Goal: Task Accomplishment & Management: Use online tool/utility

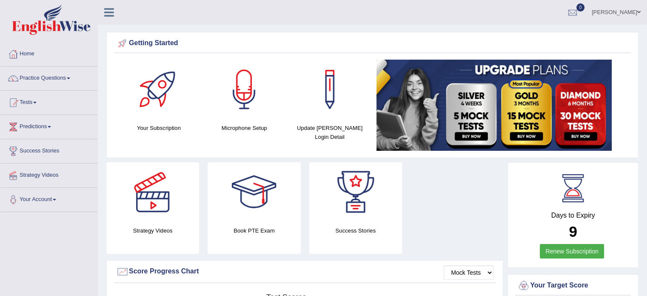
click at [629, 10] on link "[PERSON_NAME]" at bounding box center [616, 11] width 62 height 22
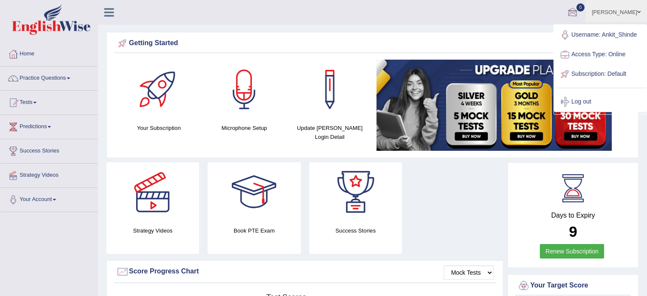
click at [525, 6] on ul "Ankit Shinde Toggle navigation Username: Ankit_Shinde Access Type: Online Subsc…" at bounding box center [454, 12] width 385 height 24
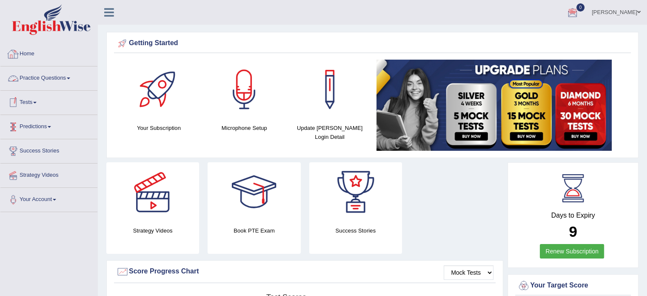
click at [29, 57] on link "Home" at bounding box center [48, 52] width 97 height 21
click at [35, 102] on link "Tests" at bounding box center [48, 101] width 97 height 21
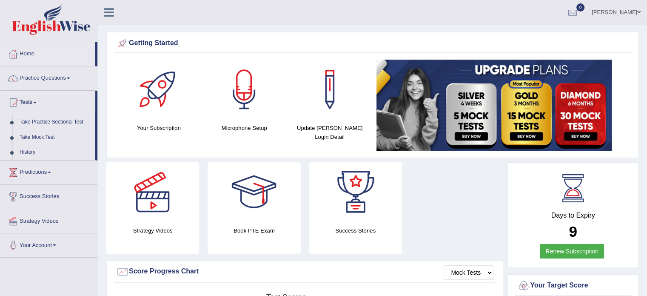
click at [35, 102] on link "Tests" at bounding box center [47, 101] width 95 height 21
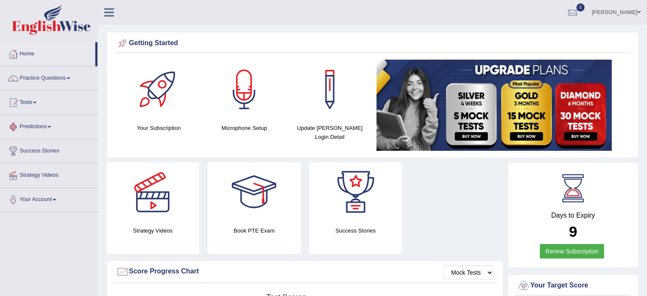
click at [36, 128] on link "Predictions" at bounding box center [48, 125] width 97 height 21
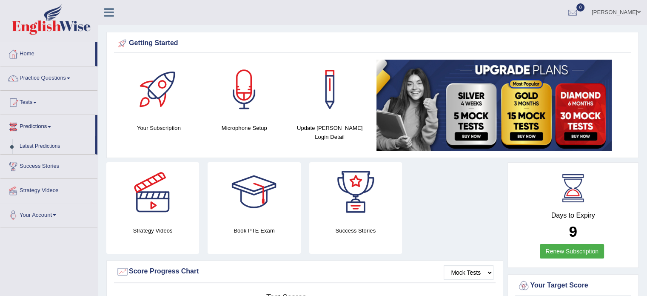
click at [36, 128] on link "Predictions" at bounding box center [47, 125] width 95 height 21
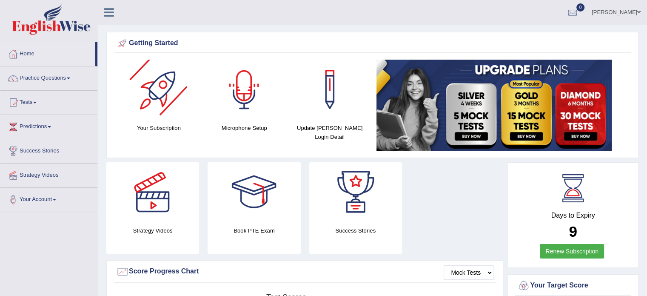
click at [103, 13] on link at bounding box center [109, 11] width 23 height 13
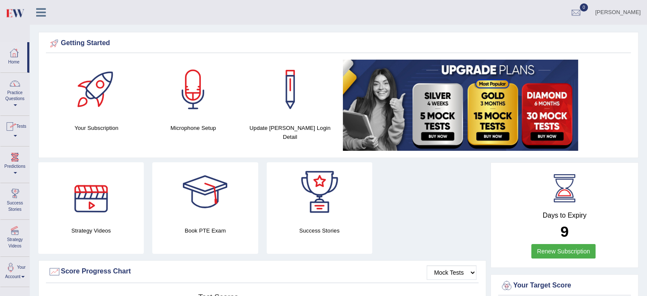
click at [613, 9] on link "[PERSON_NAME]" at bounding box center [618, 11] width 58 height 22
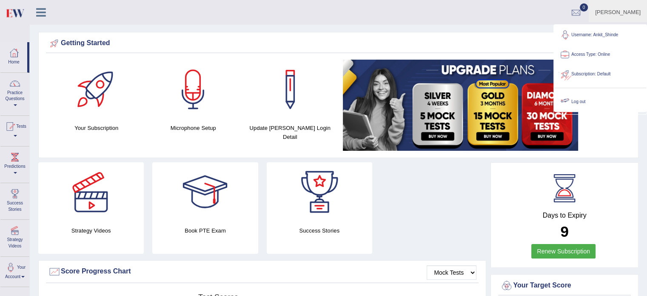
click at [577, 100] on link "Log out" at bounding box center [600, 102] width 92 height 20
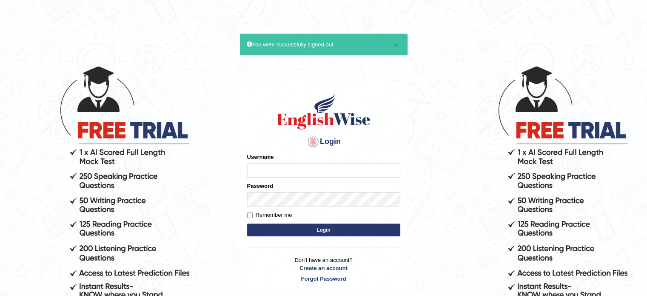
click at [254, 215] on label "Remember me" at bounding box center [269, 215] width 45 height 9
click at [253, 215] on input "Remember me" at bounding box center [250, 215] width 6 height 6
checkbox input "true"
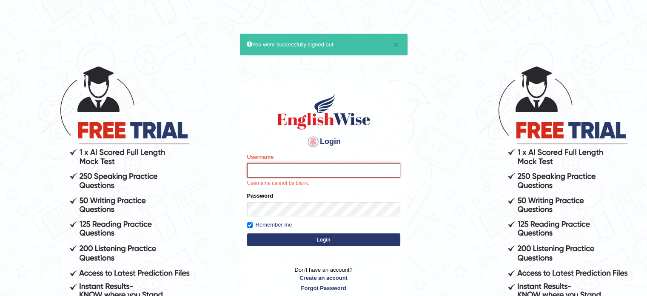
click at [282, 174] on input "Username" at bounding box center [323, 170] width 153 height 14
type input "Ankit_Shinde"
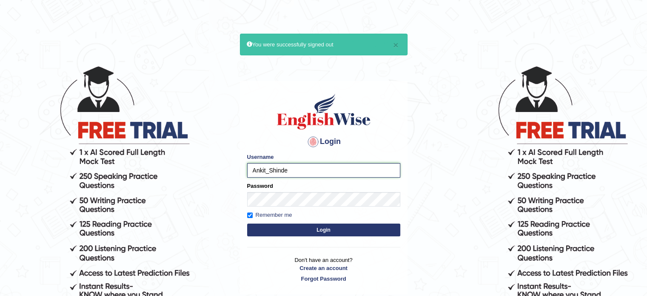
click at [309, 168] on input "Ankit_Shinde" at bounding box center [323, 170] width 153 height 14
click at [303, 174] on input "Ankit_Shinde" at bounding box center [323, 170] width 153 height 14
drag, startPoint x: 299, startPoint y: 173, endPoint x: 231, endPoint y: 175, distance: 68.5
click at [231, 175] on body "× You were successfully signed out Login Please fix the following errors: Usern…" at bounding box center [323, 180] width 647 height 296
click at [294, 174] on input "Username" at bounding box center [323, 170] width 153 height 14
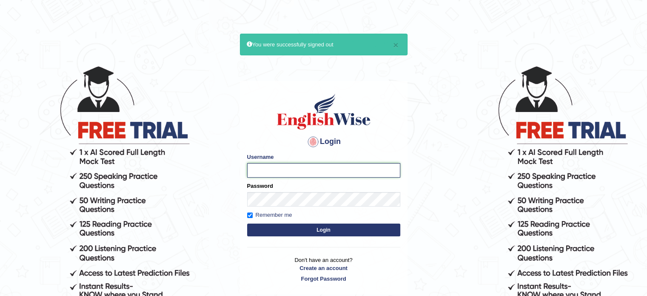
type input "Ankit_Shinde"
click at [247, 223] on button "Login" at bounding box center [323, 229] width 153 height 13
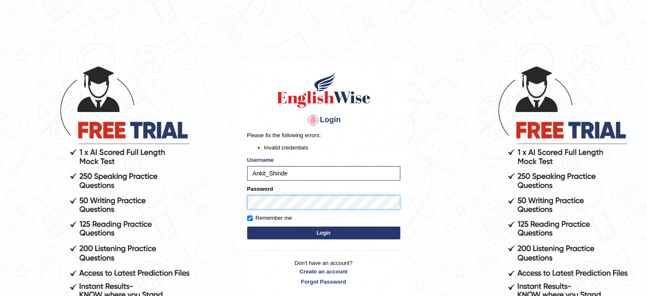
click at [247, 226] on button "Login" at bounding box center [323, 232] width 153 height 13
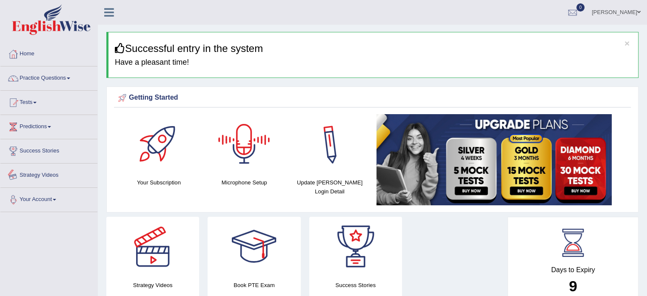
click at [27, 192] on link "Your Account" at bounding box center [48, 198] width 97 height 21
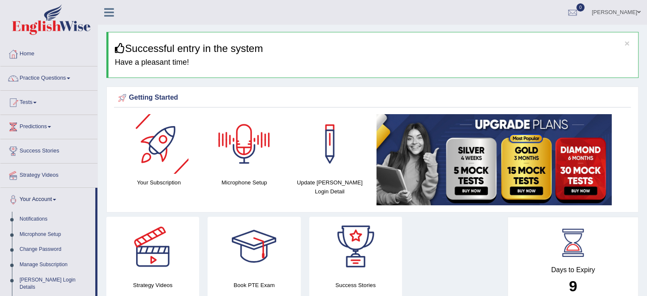
click at [160, 150] on div at bounding box center [159, 144] width 60 height 60
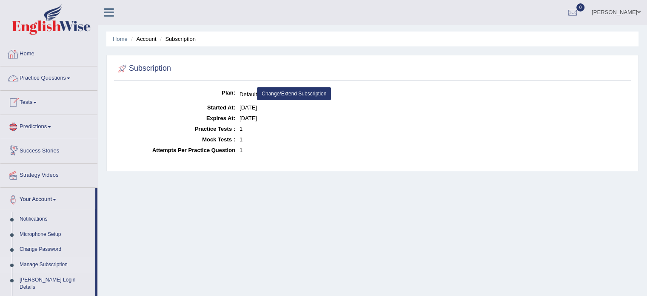
click at [34, 44] on link "Home" at bounding box center [48, 52] width 97 height 21
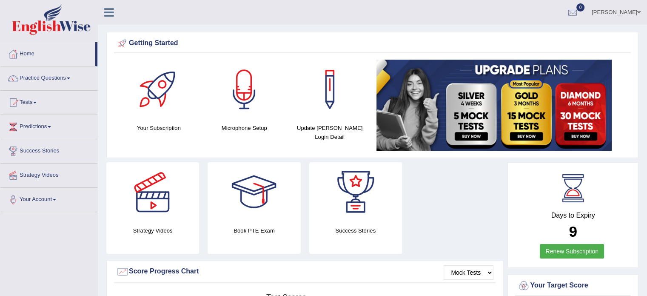
click at [106, 12] on icon at bounding box center [109, 12] width 10 height 11
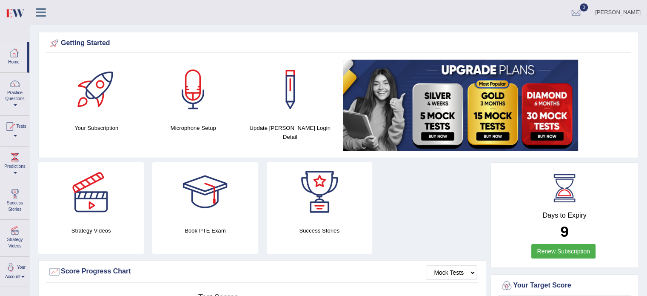
click at [105, 12] on div "Ankit Shinde Toggle navigation Username: Ankit_Shinde Access Type: Online Subsc…" at bounding box center [338, 12] width 617 height 25
click at [34, 7] on link at bounding box center [41, 11] width 23 height 13
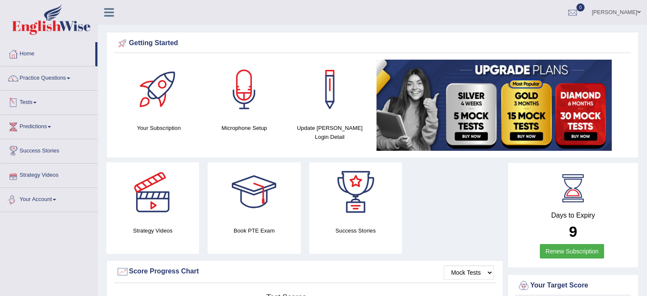
click at [51, 205] on link "Your Account" at bounding box center [48, 198] width 97 height 21
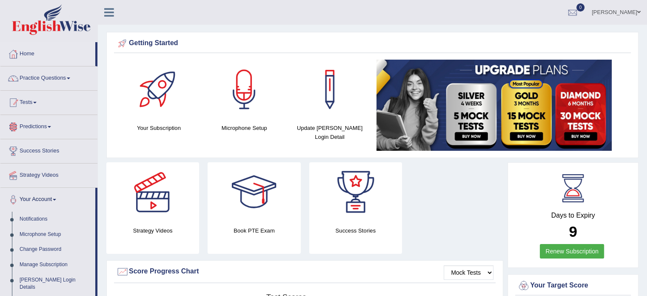
click at [35, 103] on link "Tests" at bounding box center [48, 101] width 97 height 21
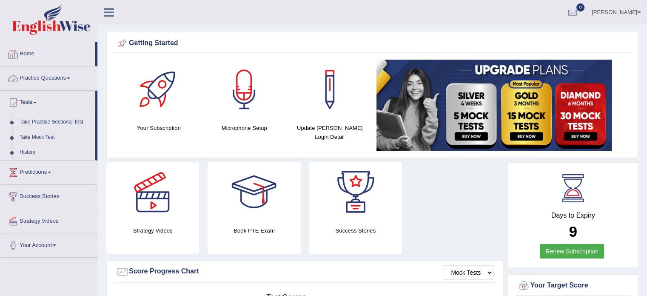
click at [37, 59] on link "Home" at bounding box center [47, 52] width 95 height 21
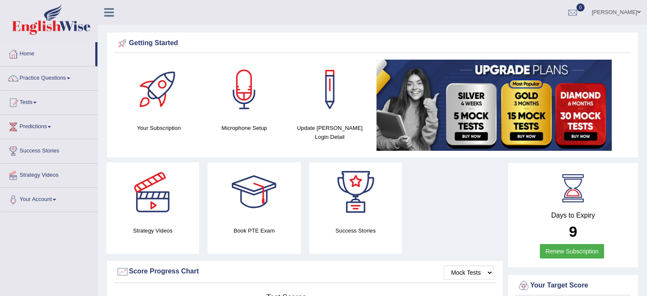
click at [37, 56] on link "Home" at bounding box center [47, 52] width 95 height 21
click at [34, 103] on link "Tests" at bounding box center [48, 101] width 97 height 21
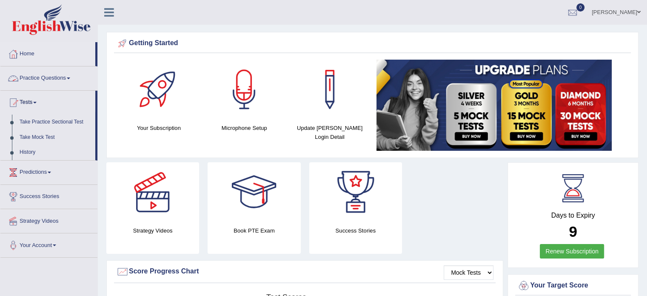
click at [34, 83] on link "Practice Questions" at bounding box center [48, 76] width 97 height 21
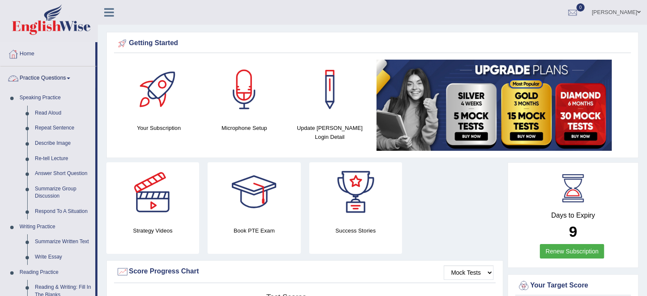
click at [44, 80] on link "Practice Questions" at bounding box center [47, 76] width 95 height 21
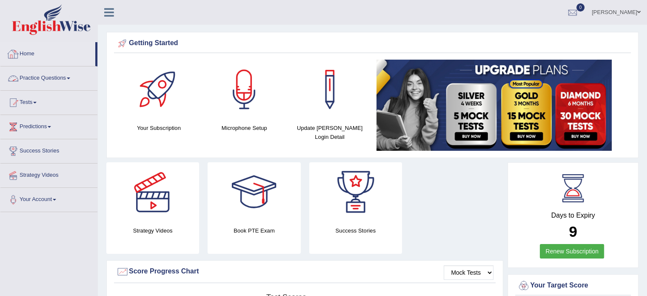
click at [43, 56] on link "Home" at bounding box center [47, 52] width 95 height 21
click at [50, 145] on link "Success Stories" at bounding box center [48, 149] width 97 height 21
click at [37, 153] on link "Success Stories" at bounding box center [47, 149] width 95 height 21
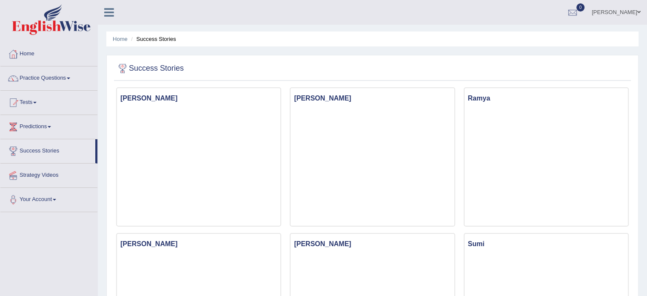
click at [39, 126] on link "Predictions" at bounding box center [48, 125] width 97 height 21
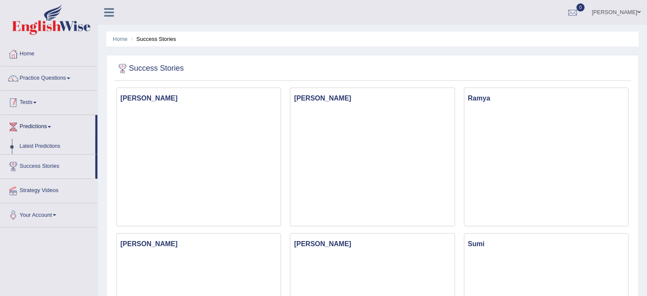
click at [39, 105] on link "Tests" at bounding box center [48, 101] width 97 height 21
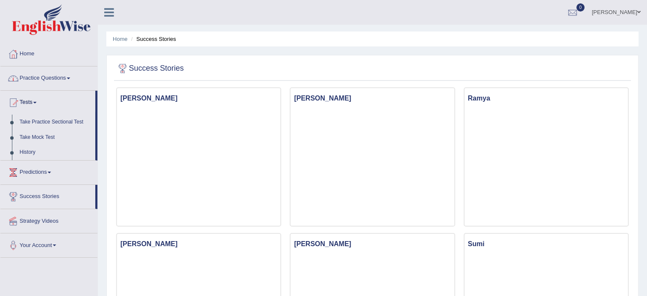
click at [27, 75] on link "Practice Questions" at bounding box center [48, 76] width 97 height 21
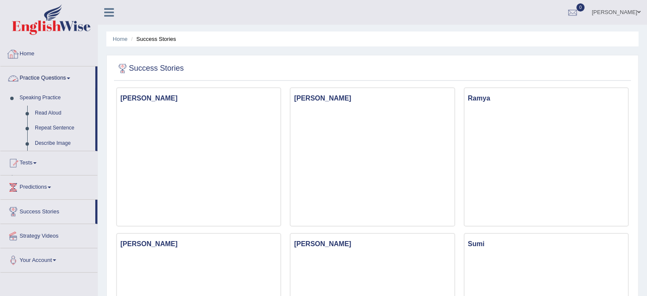
click at [29, 52] on link "Home" at bounding box center [48, 52] width 97 height 21
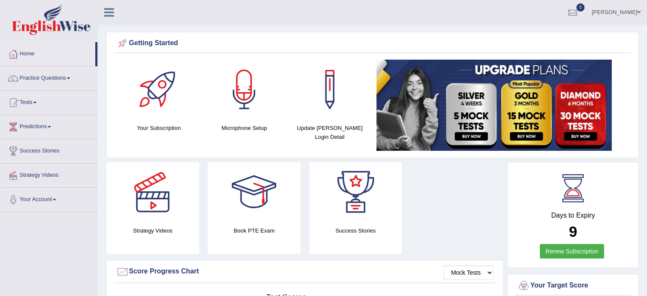
click at [29, 52] on link "Home" at bounding box center [47, 52] width 95 height 21
click at [248, 85] on div at bounding box center [244, 90] width 60 height 60
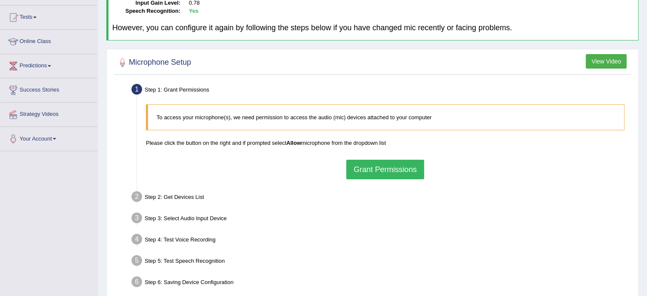
scroll to position [85, 0]
click at [365, 168] on button "Grant Permissions" at bounding box center [384, 170] width 77 height 20
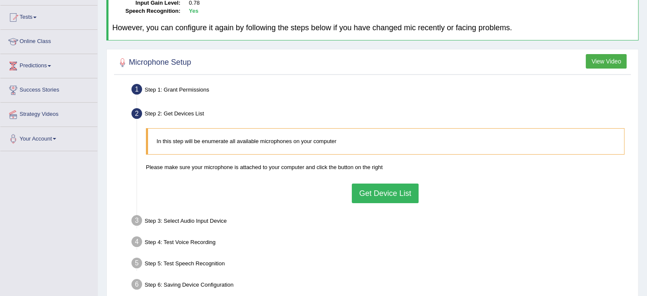
click at [387, 191] on button "Get Device List" at bounding box center [385, 193] width 66 height 20
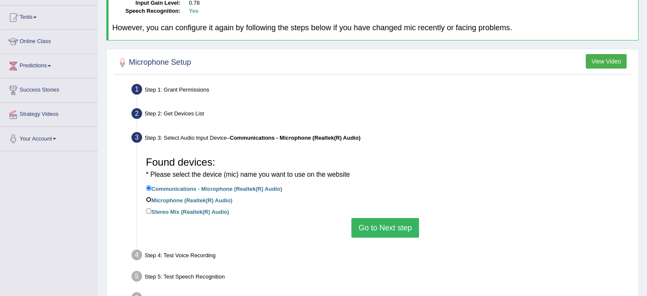
click at [148, 197] on input "Microphone (Realtek(R) Audio)" at bounding box center [149, 200] width 6 height 6
radio input "true"
click at [370, 225] on button "Go to Next step" at bounding box center [385, 228] width 68 height 20
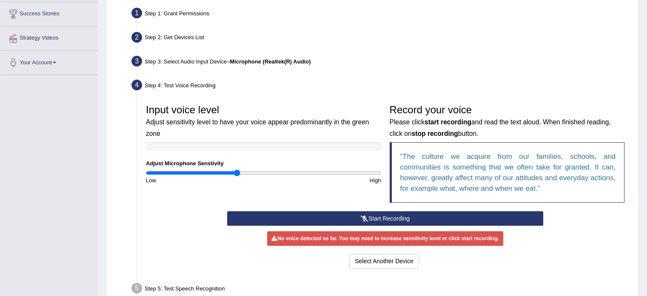
scroll to position [170, 0]
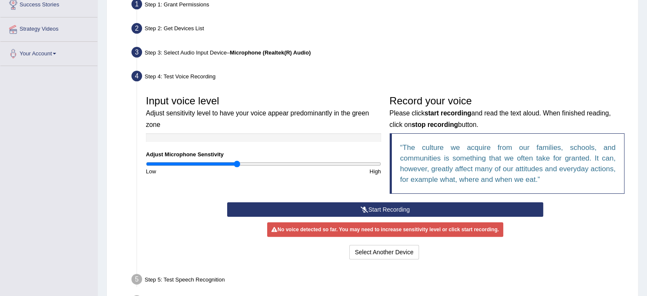
click at [373, 208] on button "Start Recording" at bounding box center [385, 209] width 316 height 14
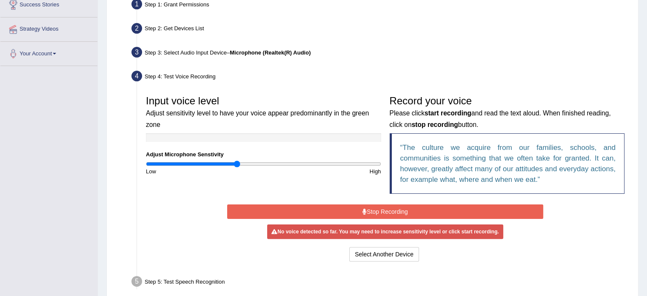
click at [400, 211] on button "Stop Recording" at bounding box center [385, 211] width 316 height 14
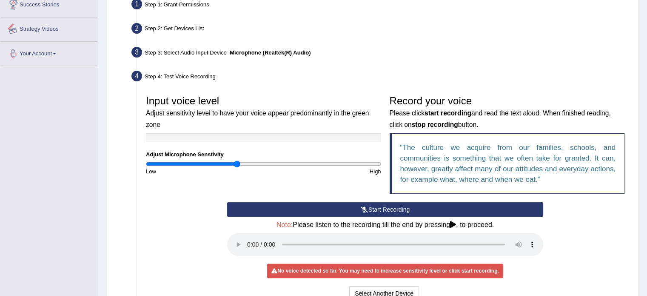
click at [38, 56] on link "Your Account" at bounding box center [48, 52] width 97 height 21
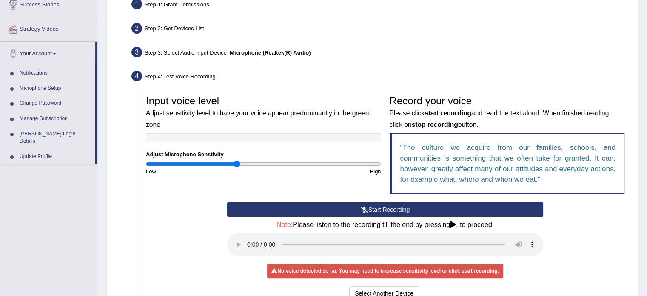
click at [36, 84] on link "Microphone Setup" at bounding box center [56, 88] width 80 height 15
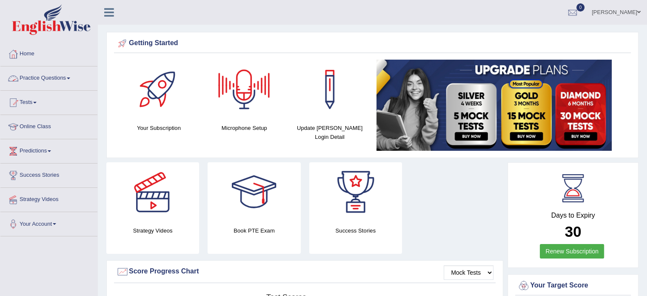
click at [616, 7] on link "[PERSON_NAME]" at bounding box center [616, 11] width 62 height 22
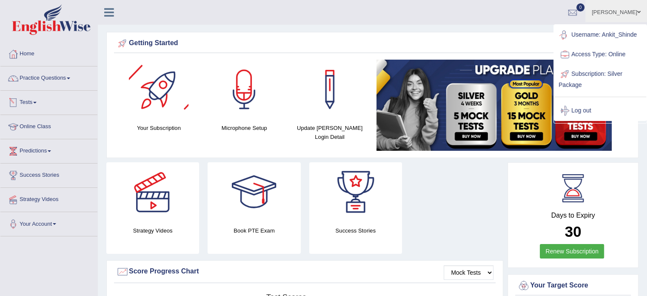
click at [623, 11] on link "[PERSON_NAME]" at bounding box center [616, 11] width 62 height 22
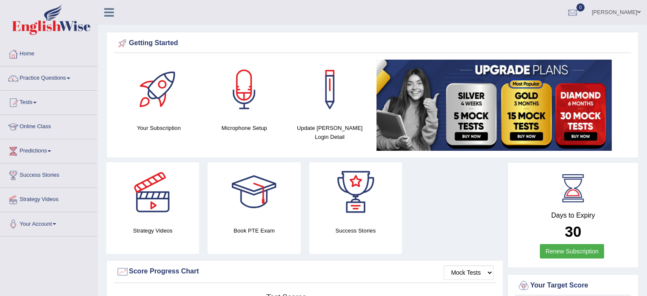
click at [611, 10] on link "[PERSON_NAME]" at bounding box center [616, 11] width 62 height 22
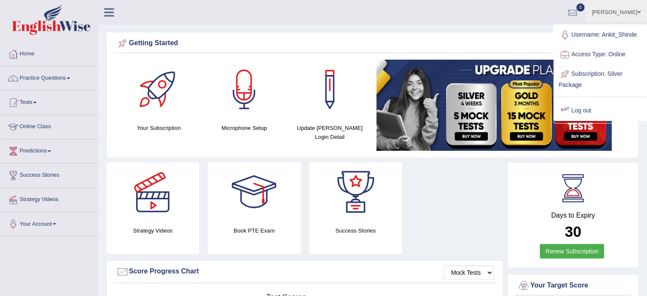
click at [525, 35] on div "Getting Started Your Subscription Microphone Setup Update Pearson Login Detail ×" at bounding box center [372, 95] width 532 height 126
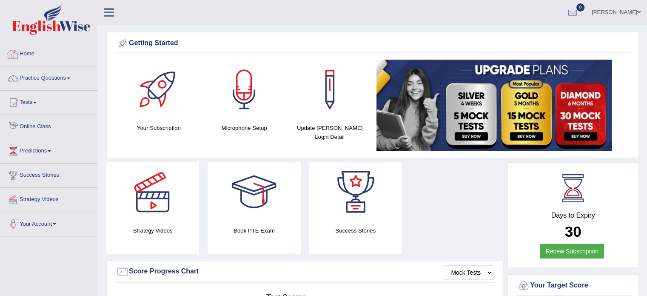
click at [27, 126] on link "Online Class" at bounding box center [48, 125] width 97 height 21
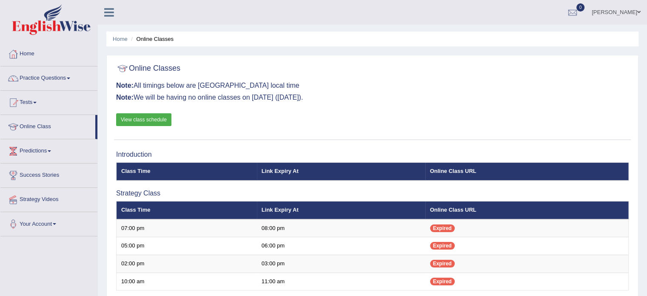
click at [157, 117] on link "View class schedule" at bounding box center [143, 119] width 55 height 13
click at [34, 59] on link "Home" at bounding box center [48, 52] width 97 height 21
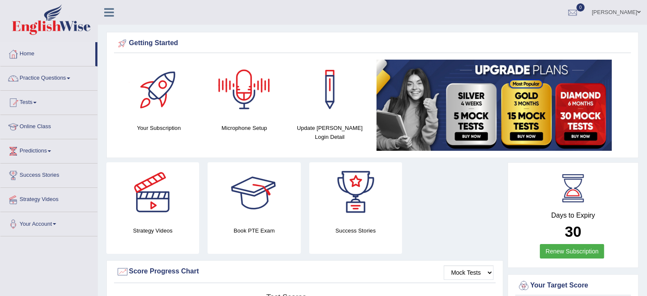
click at [231, 82] on div at bounding box center [244, 90] width 60 height 60
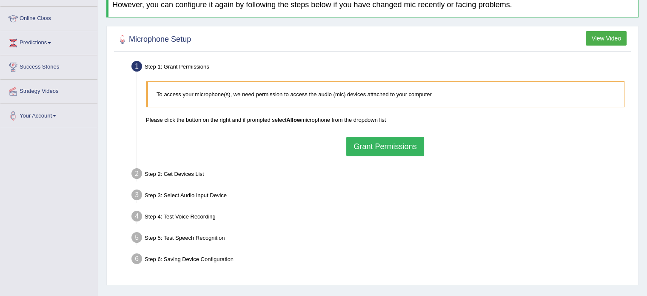
scroll to position [128, 0]
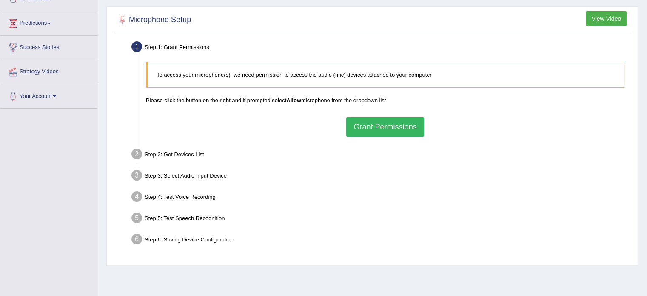
click at [376, 129] on button "Grant Permissions" at bounding box center [384, 127] width 77 height 20
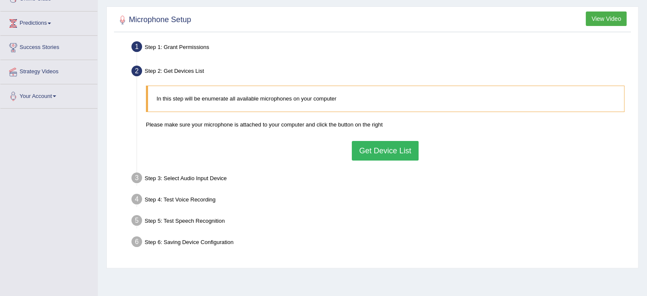
click at [376, 149] on button "Get Device List" at bounding box center [385, 151] width 66 height 20
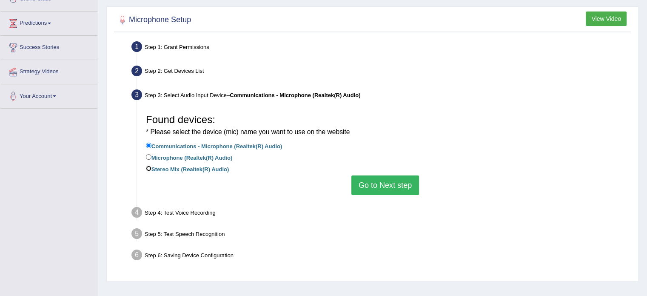
click at [148, 166] on input "Stereo Mix (Realtek(R) Audio)" at bounding box center [149, 168] width 6 height 6
radio input "true"
click at [148, 156] on input "Microphone (Realtek(R) Audio)" at bounding box center [149, 157] width 6 height 6
radio input "true"
click at [148, 167] on input "Stereo Mix (Realtek(R) Audio)" at bounding box center [149, 168] width 6 height 6
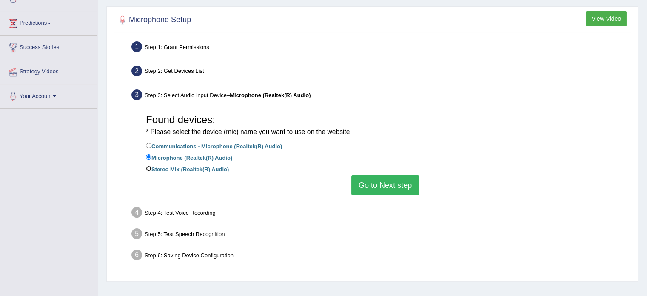
radio input "true"
click at [148, 144] on input "Communications - Microphone (Realtek(R) Audio)" at bounding box center [149, 146] width 6 height 6
radio input "true"
click at [361, 182] on button "Go to Next step" at bounding box center [385, 185] width 68 height 20
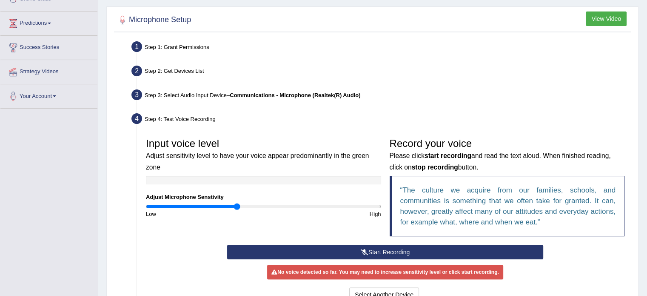
click at [397, 252] on button "Start Recording" at bounding box center [385, 252] width 316 height 14
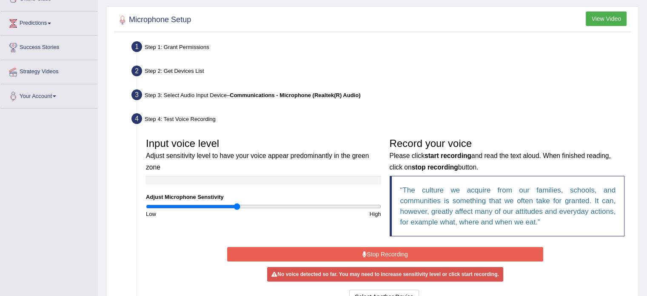
click at [397, 251] on button "Stop Recording" at bounding box center [385, 254] width 316 height 14
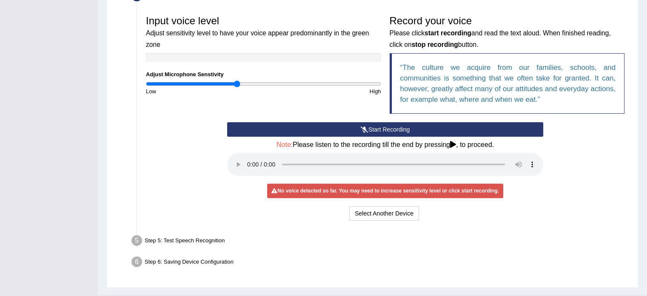
scroll to position [255, 0]
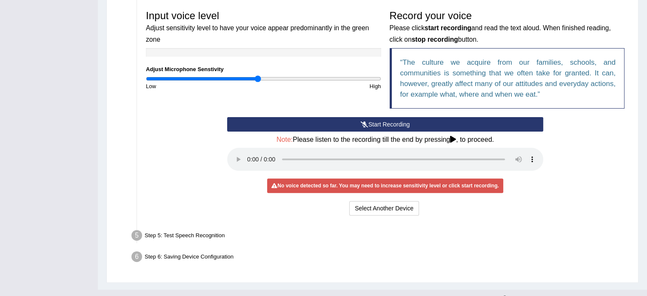
type input "0.96"
click at [258, 75] on input "range" at bounding box center [263, 78] width 235 height 7
click at [373, 124] on button "Start Recording" at bounding box center [385, 124] width 316 height 14
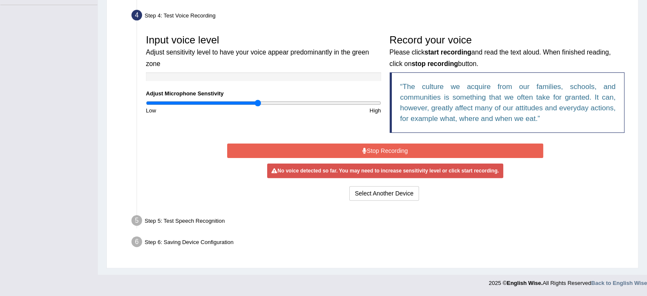
scroll to position [230, 0]
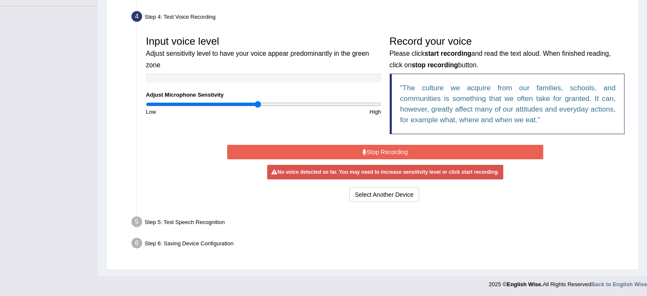
click at [382, 150] on button "Stop Recording" at bounding box center [385, 152] width 316 height 14
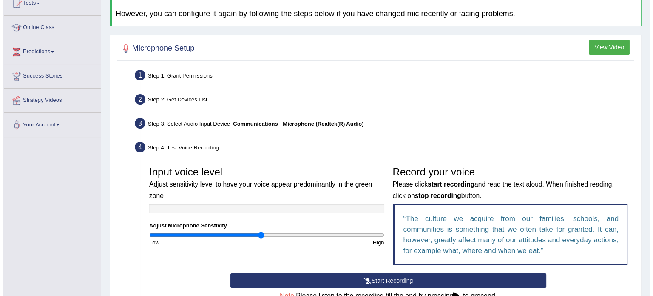
scroll to position [60, 0]
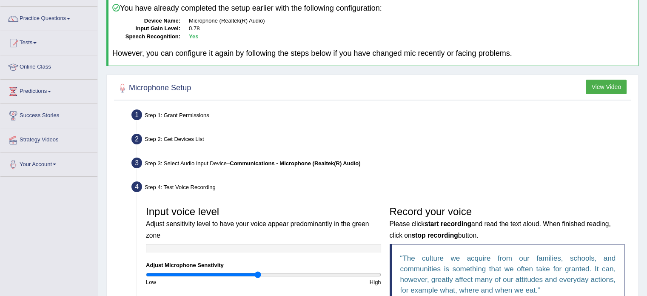
click at [600, 85] on button "View Video" at bounding box center [606, 87] width 41 height 14
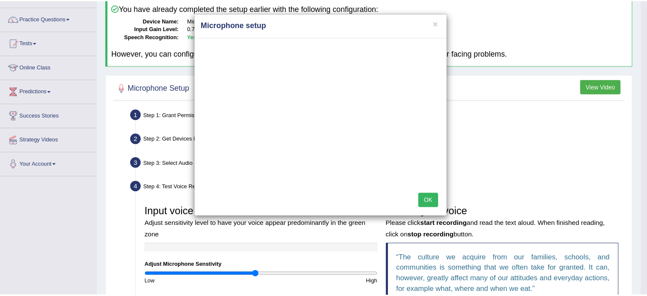
scroll to position [0, 0]
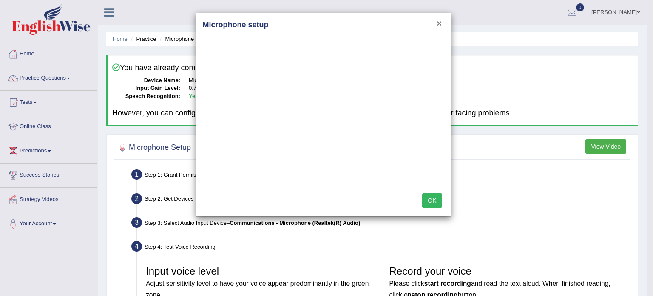
click at [440, 22] on button "×" at bounding box center [439, 23] width 5 height 9
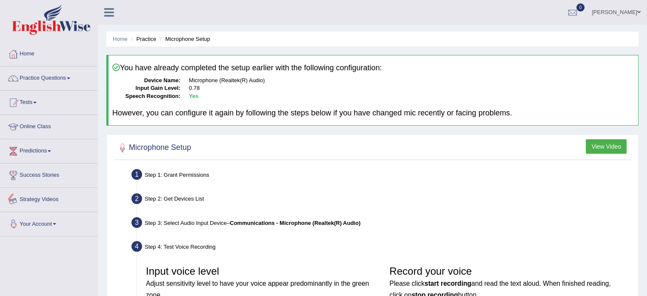
click at [33, 224] on link "Your Account" at bounding box center [48, 222] width 97 height 21
click at [33, 257] on link "Microphone Setup" at bounding box center [56, 258] width 80 height 15
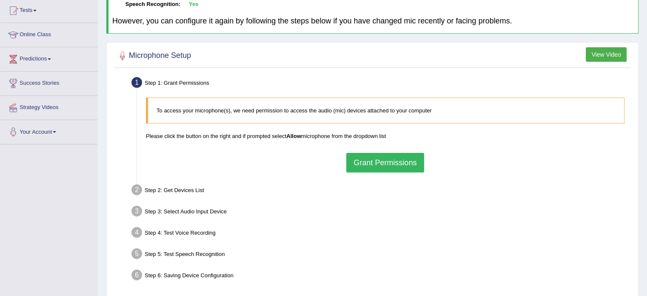
scroll to position [128, 0]
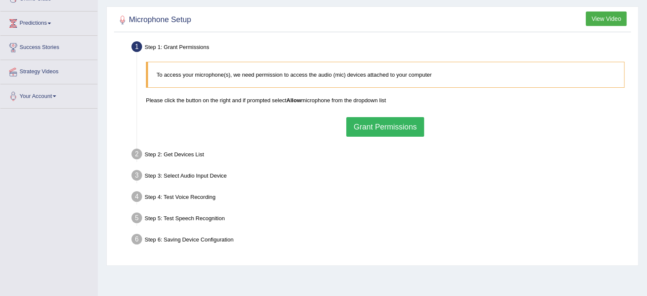
click at [391, 123] on button "Grant Permissions" at bounding box center [384, 127] width 77 height 20
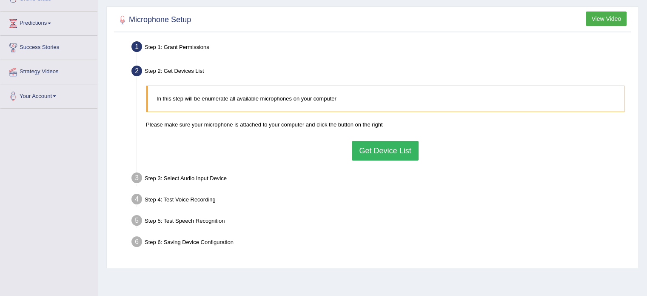
click at [374, 147] on button "Get Device List" at bounding box center [385, 151] width 66 height 20
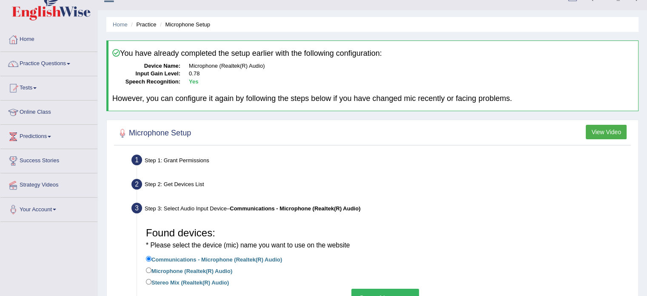
scroll to position [0, 0]
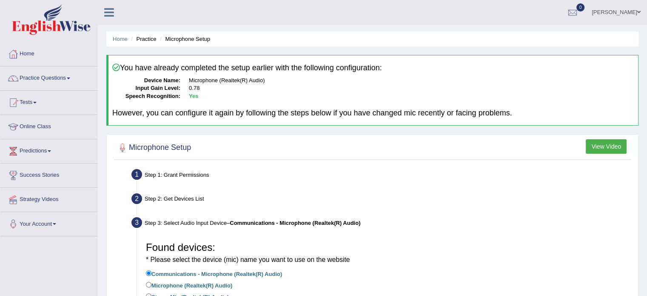
click at [619, 144] on button "View Video" at bounding box center [606, 146] width 41 height 14
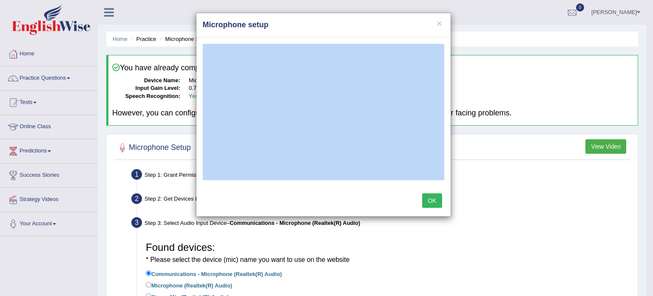
drag, startPoint x: 342, startPoint y: 23, endPoint x: 517, endPoint y: 177, distance: 232.7
click at [517, 177] on div "× Microphone setup OK" at bounding box center [326, 148] width 653 height 296
click at [345, 184] on div at bounding box center [324, 111] width 254 height 149
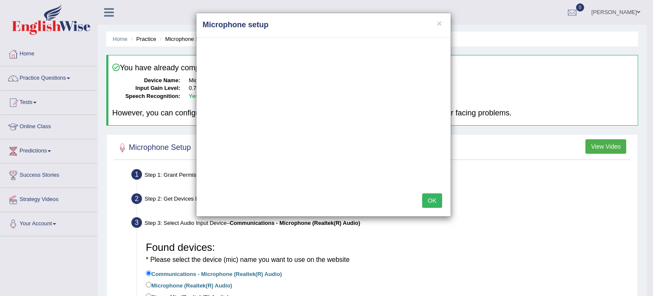
click at [522, 201] on div "× Microphone setup OK" at bounding box center [326, 148] width 653 height 296
click at [436, 201] on button "OK" at bounding box center [432, 200] width 20 height 14
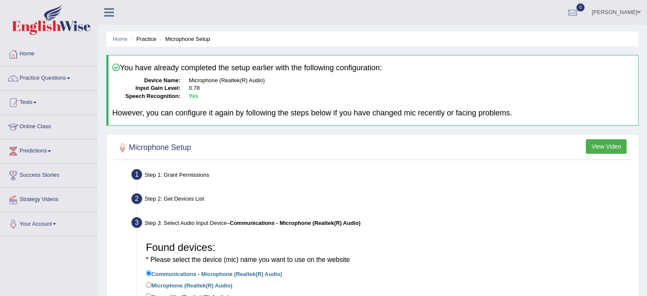
click at [629, 15] on link "[PERSON_NAME]" at bounding box center [616, 11] width 62 height 22
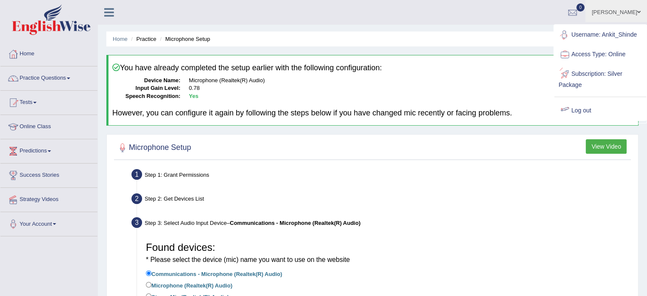
click at [569, 111] on div at bounding box center [565, 110] width 13 height 13
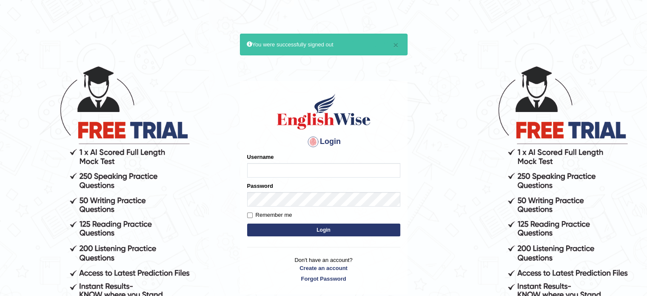
type input "Ankit_Shinde"
click at [322, 233] on button "Login" at bounding box center [323, 229] width 153 height 13
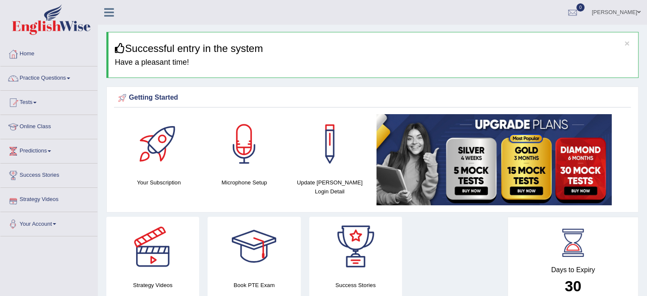
click at [45, 219] on link "Your Account" at bounding box center [48, 222] width 97 height 21
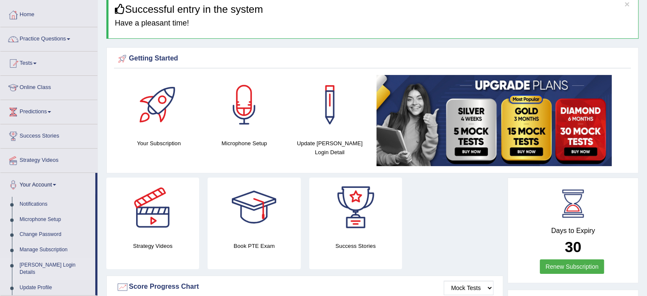
scroll to position [85, 0]
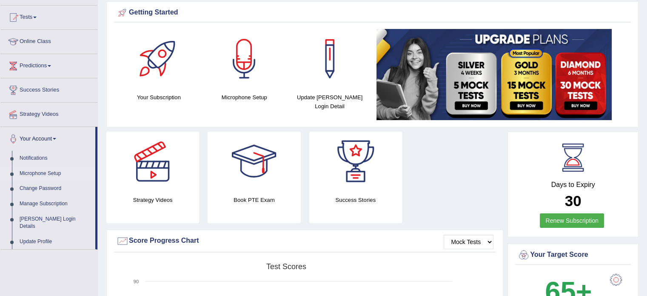
click at [43, 173] on link "Microphone Setup" at bounding box center [56, 173] width 80 height 15
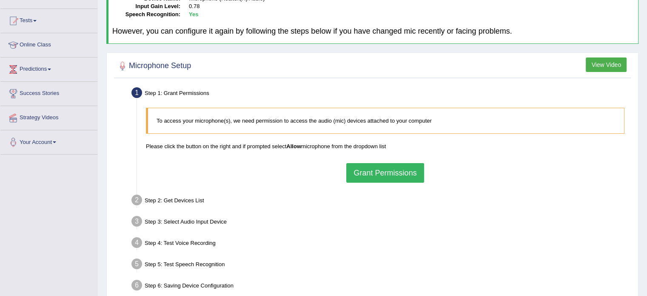
scroll to position [66, 0]
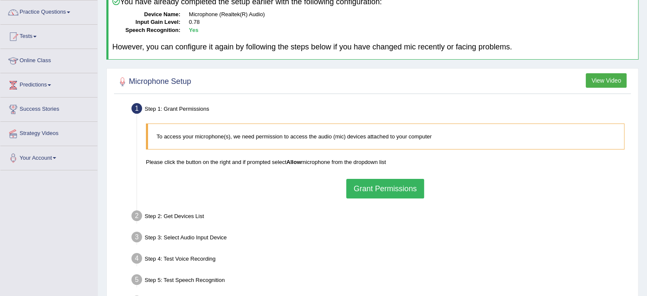
click at [403, 179] on button "Grant Permissions" at bounding box center [384, 189] width 77 height 20
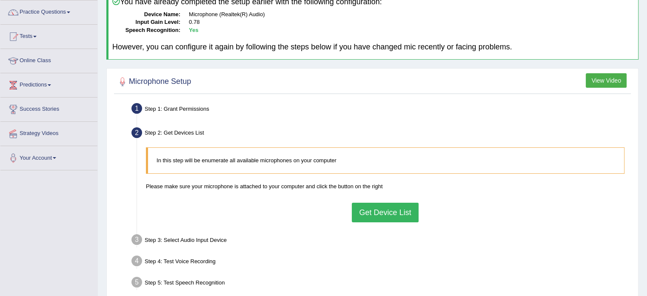
click at [389, 205] on button "Get Device List" at bounding box center [385, 212] width 66 height 20
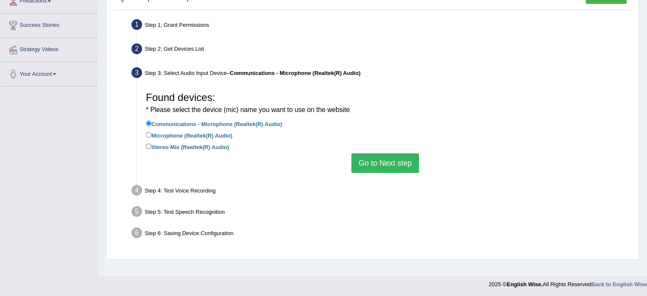
scroll to position [151, 0]
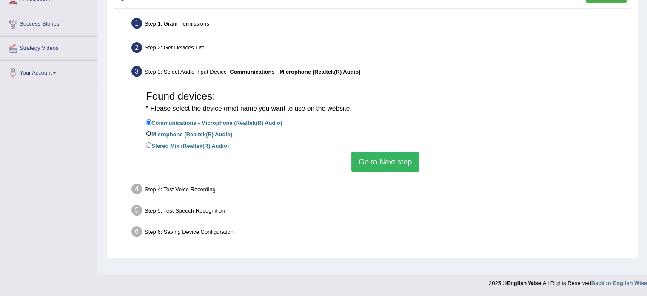
click at [151, 131] on input "Microphone (Realtek(R) Audio)" at bounding box center [149, 134] width 6 height 6
radio input "true"
click at [149, 143] on input "Stereo Mix (Realtek(R) Audio)" at bounding box center [149, 145] width 6 height 6
radio input "true"
click at [376, 160] on button "Go to Next step" at bounding box center [385, 162] width 68 height 20
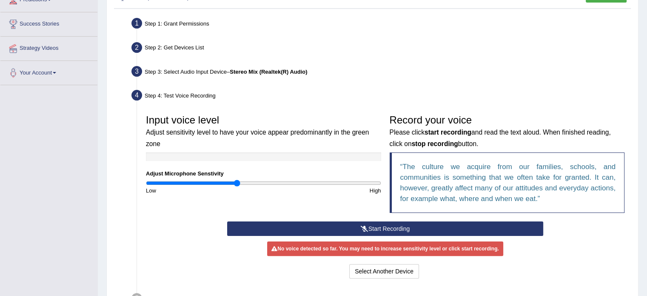
click at [361, 229] on icon at bounding box center [365, 228] width 8 height 6
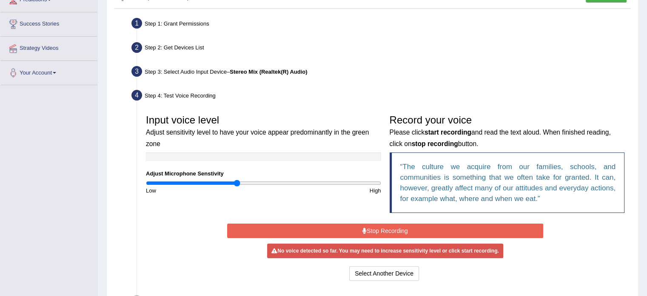
click at [362, 228] on icon at bounding box center [364, 231] width 4 height 6
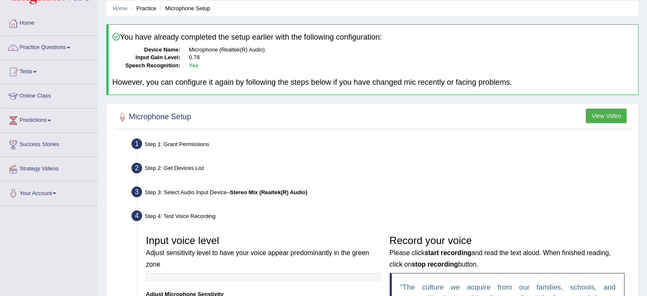
scroll to position [0, 0]
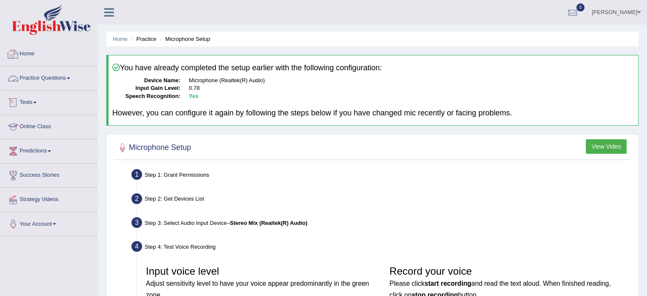
click at [30, 52] on link "Home" at bounding box center [48, 52] width 97 height 21
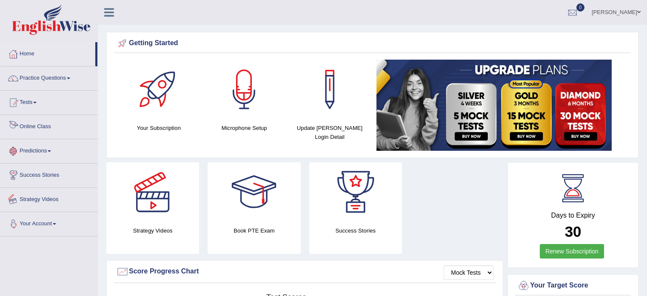
click at [24, 225] on link "Your Account" at bounding box center [48, 222] width 97 height 21
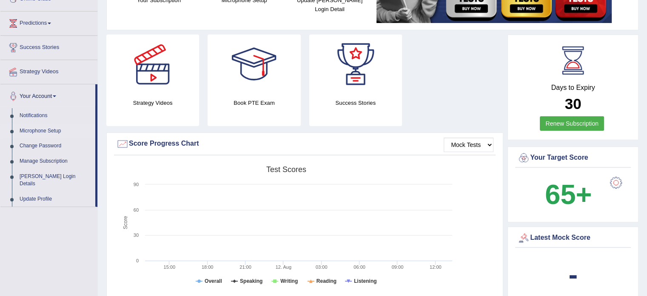
click at [37, 128] on link "Microphone Setup" at bounding box center [56, 130] width 80 height 15
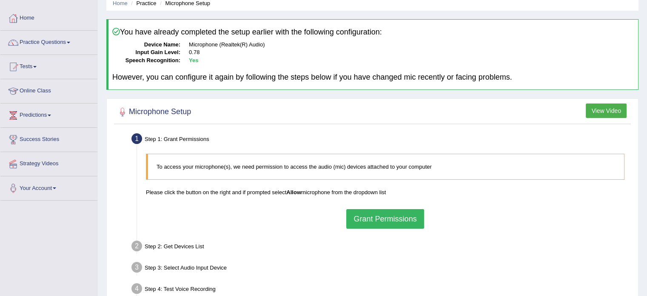
scroll to position [85, 0]
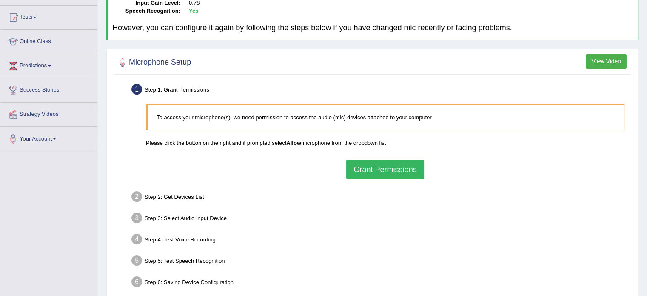
click at [362, 167] on button "Grant Permissions" at bounding box center [384, 170] width 77 height 20
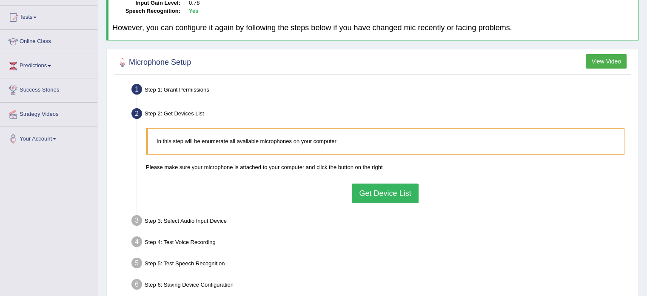
click at [380, 193] on button "Get Device List" at bounding box center [385, 193] width 66 height 20
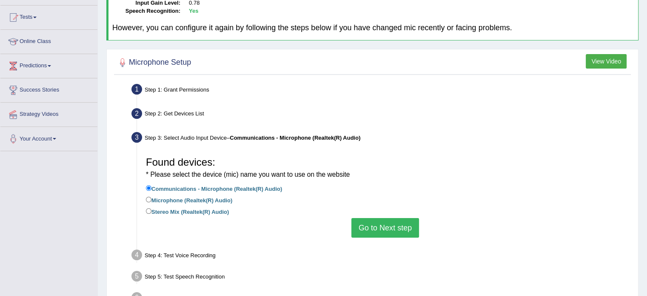
click at [377, 227] on button "Go to Next step" at bounding box center [385, 228] width 68 height 20
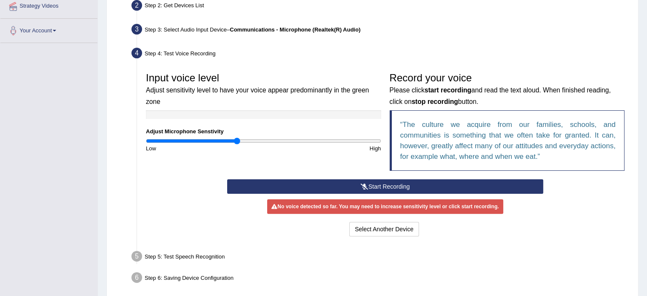
scroll to position [213, 0]
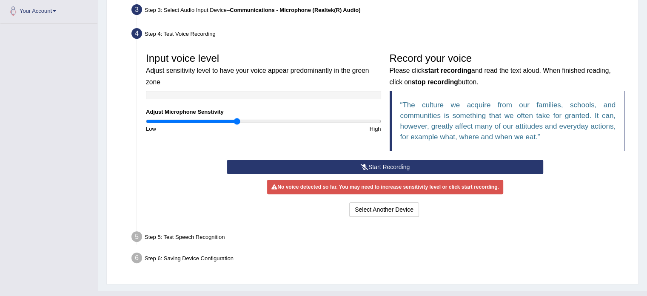
click at [377, 163] on button "Start Recording" at bounding box center [385, 167] width 316 height 14
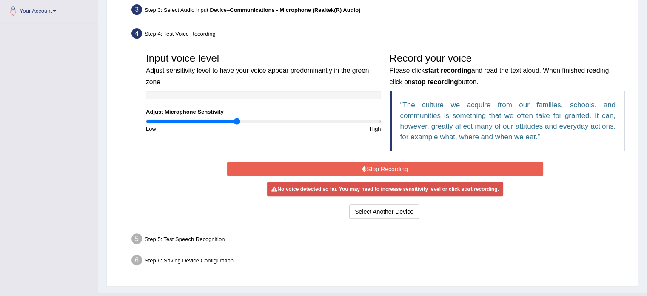
click at [381, 165] on button "Stop Recording" at bounding box center [385, 169] width 316 height 14
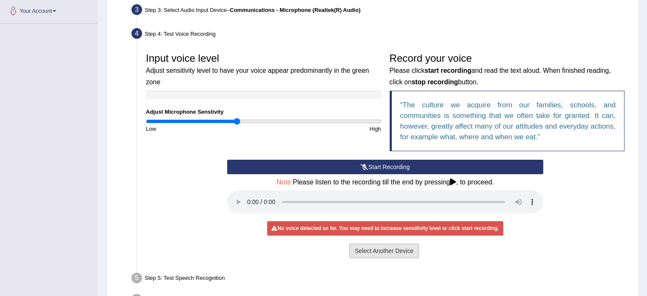
click at [390, 248] on button "Select Another Device" at bounding box center [384, 250] width 70 height 14
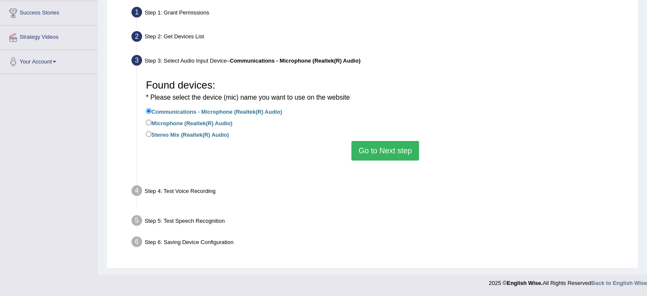
scroll to position [151, 0]
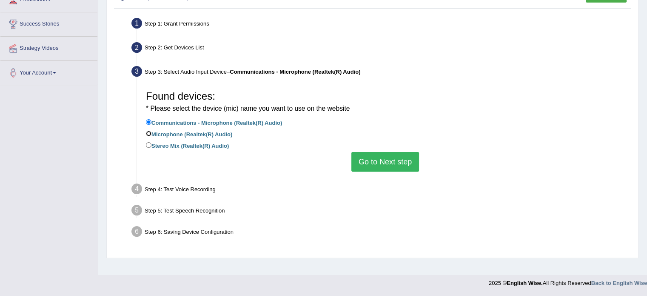
click at [146, 131] on input "Microphone (Realtek(R) Audio)" at bounding box center [149, 134] width 6 height 6
radio input "true"
click at [364, 160] on button "Go to Next step" at bounding box center [385, 162] width 68 height 20
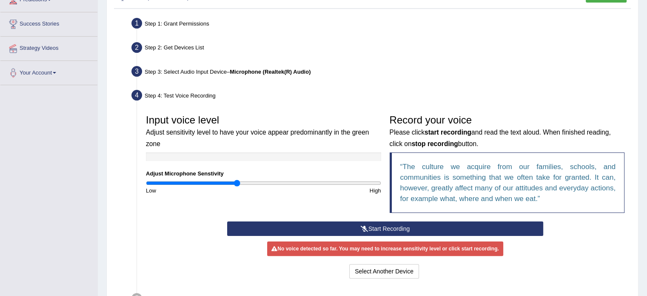
click at [361, 233] on button "Start Recording" at bounding box center [385, 228] width 316 height 14
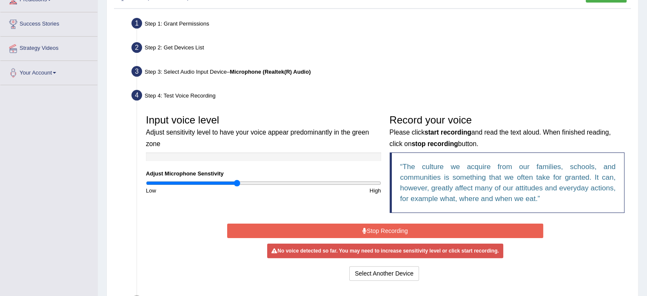
click at [361, 231] on button "Stop Recording" at bounding box center [385, 230] width 316 height 14
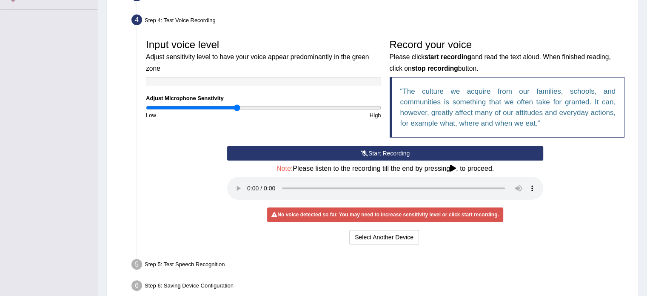
scroll to position [269, 0]
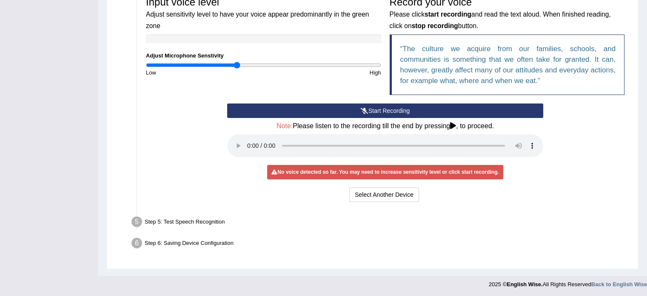
click at [453, 123] on icon at bounding box center [453, 125] width 6 height 7
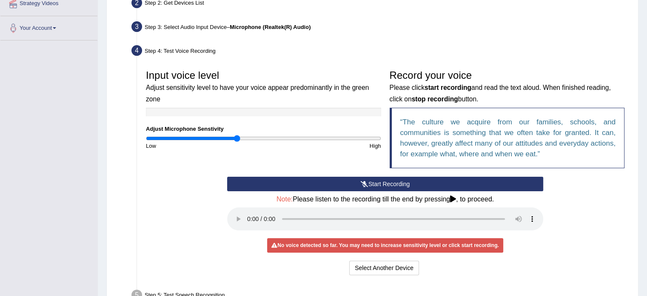
scroll to position [184, 0]
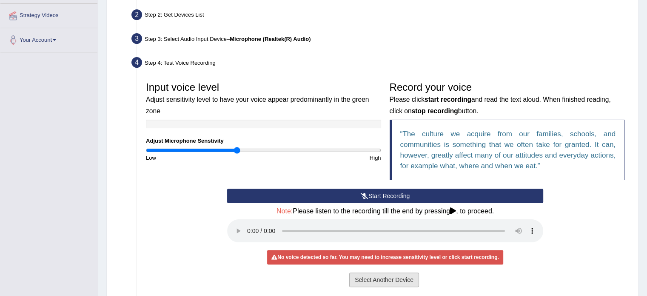
click at [364, 275] on button "Select Another Device" at bounding box center [384, 279] width 70 height 14
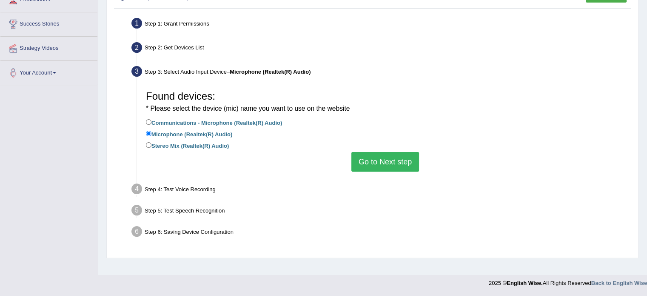
scroll to position [151, 0]
click at [150, 145] on input "Stereo Mix (Realtek(R) Audio)" at bounding box center [149, 145] width 6 height 6
radio input "true"
click at [377, 157] on button "Go to Next step" at bounding box center [385, 162] width 68 height 20
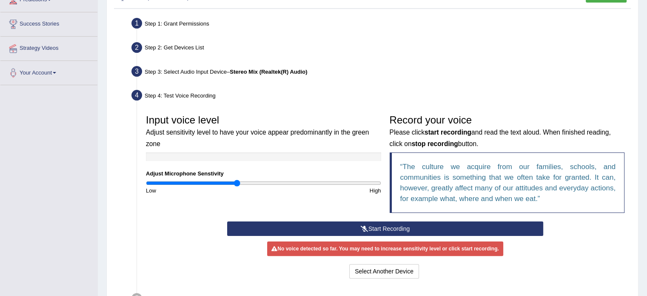
click at [337, 227] on button "Start Recording" at bounding box center [385, 228] width 316 height 14
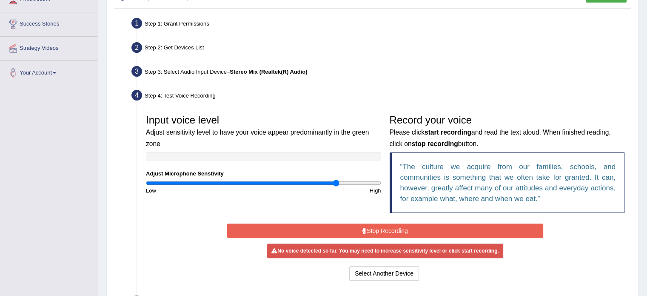
click at [335, 184] on input "range" at bounding box center [263, 183] width 235 height 7
click at [355, 228] on button "Stop Recording" at bounding box center [385, 230] width 316 height 14
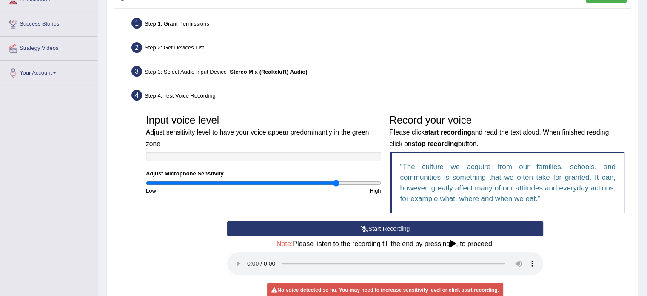
click at [364, 227] on icon at bounding box center [365, 228] width 8 height 6
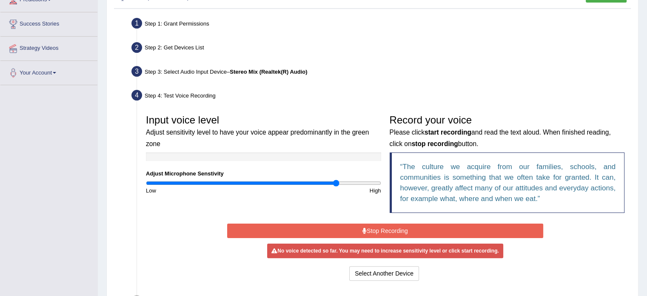
click at [393, 227] on button "Stop Recording" at bounding box center [385, 230] width 316 height 14
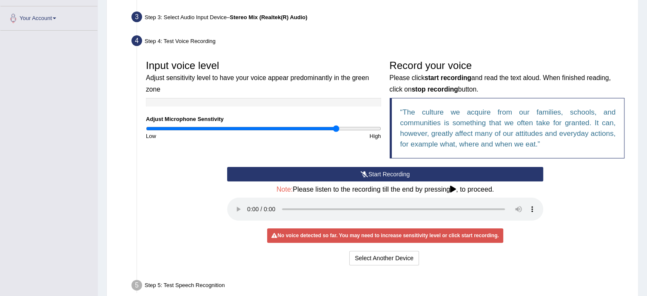
scroll to position [226, 0]
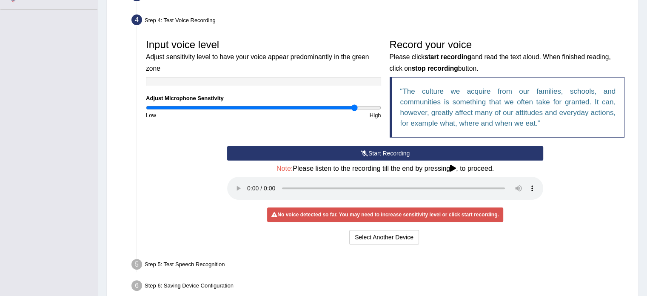
click at [355, 104] on input "range" at bounding box center [263, 107] width 235 height 7
click at [376, 104] on input "range" at bounding box center [263, 107] width 235 height 7
click at [322, 109] on input "range" at bounding box center [263, 107] width 235 height 7
click at [281, 114] on div "High" at bounding box center [324, 115] width 122 height 8
type input "1.16"
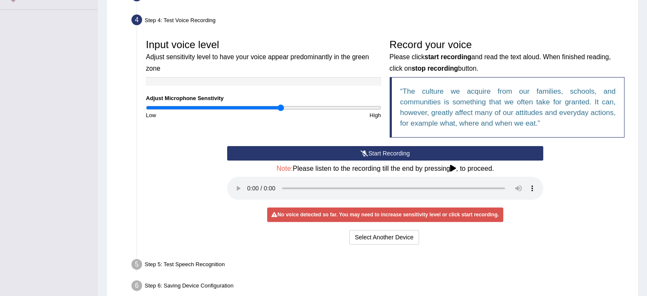
click at [281, 108] on input "range" at bounding box center [263, 107] width 235 height 7
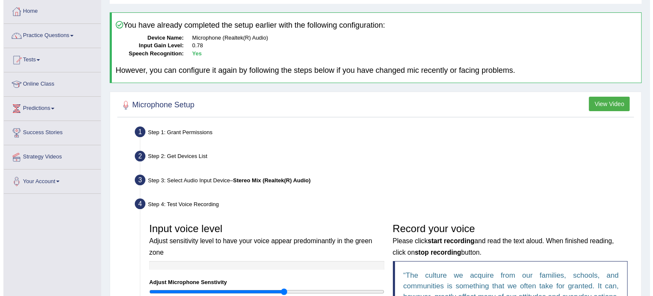
scroll to position [85, 0]
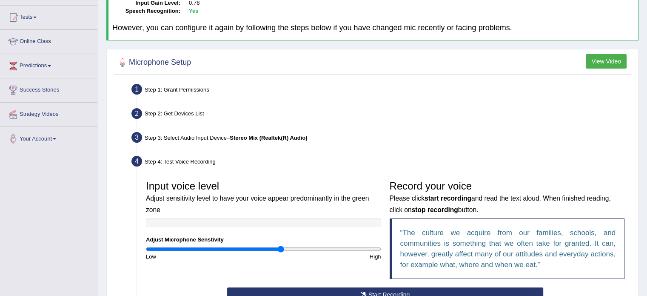
click at [600, 54] on button "View Video" at bounding box center [606, 61] width 41 height 14
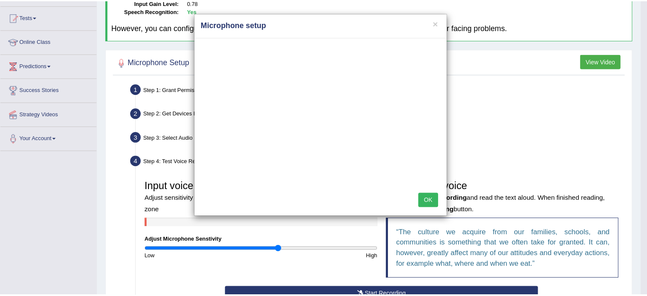
scroll to position [0, 0]
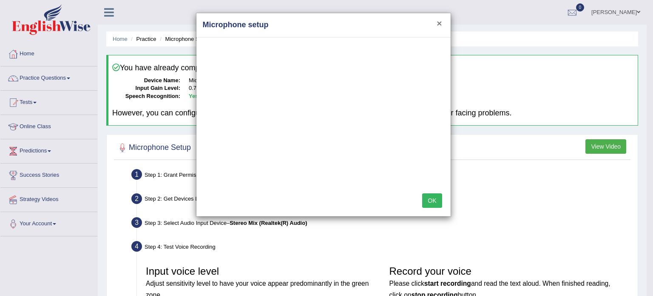
click at [440, 19] on button "×" at bounding box center [439, 23] width 5 height 9
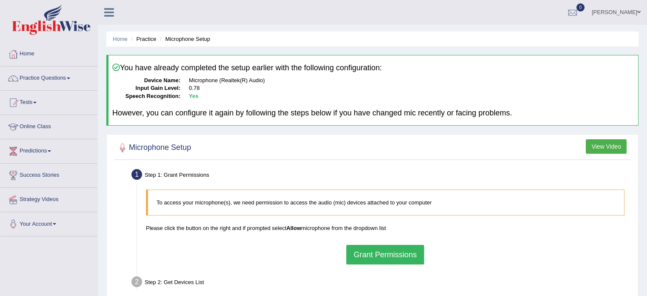
click at [383, 250] on button "Grant Permissions" at bounding box center [384, 255] width 77 height 20
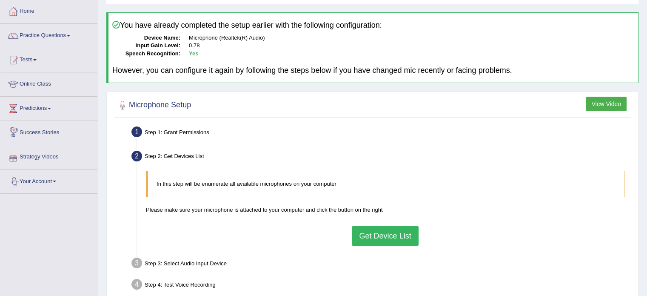
scroll to position [85, 0]
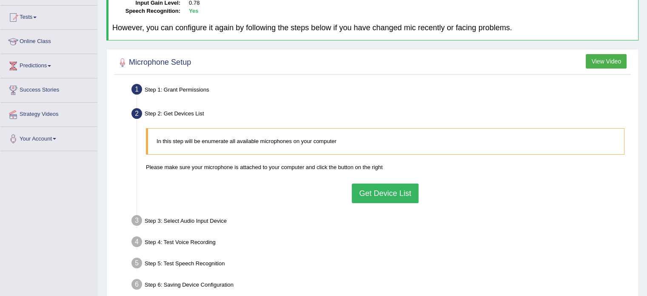
click at [388, 194] on button "Get Device List" at bounding box center [385, 193] width 66 height 20
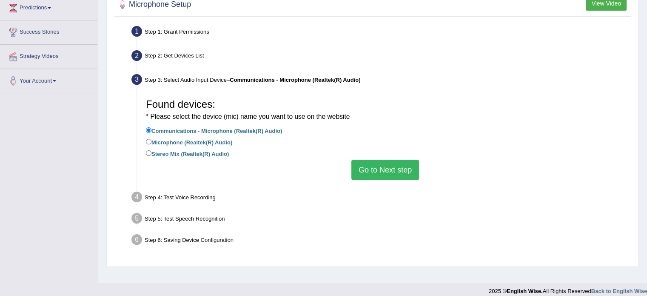
scroll to position [151, 0]
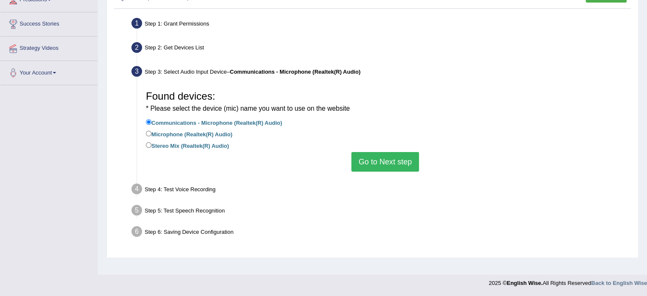
click at [378, 153] on button "Go to Next step" at bounding box center [385, 162] width 68 height 20
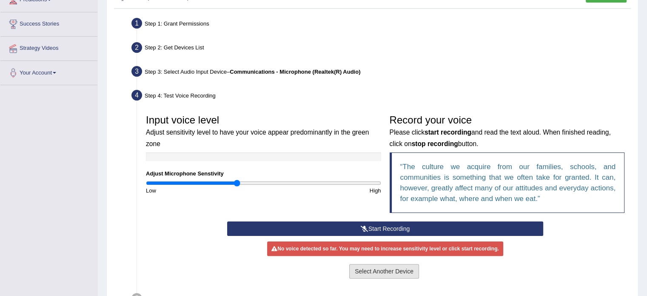
click at [397, 266] on button "Select Another Device" at bounding box center [384, 271] width 70 height 14
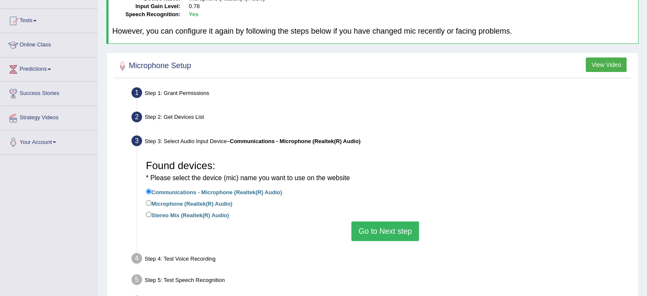
scroll to position [128, 0]
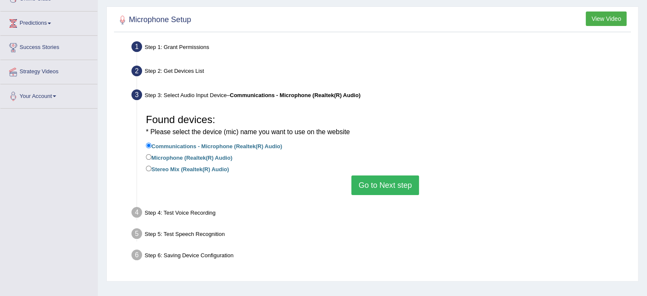
click at [150, 152] on label "Microphone (Realtek(R) Audio)" at bounding box center [189, 156] width 86 height 9
click at [150, 154] on input "Microphone (Realtek(R) Audio)" at bounding box center [149, 157] width 6 height 6
radio input "true"
click at [367, 180] on button "Go to Next step" at bounding box center [385, 185] width 68 height 20
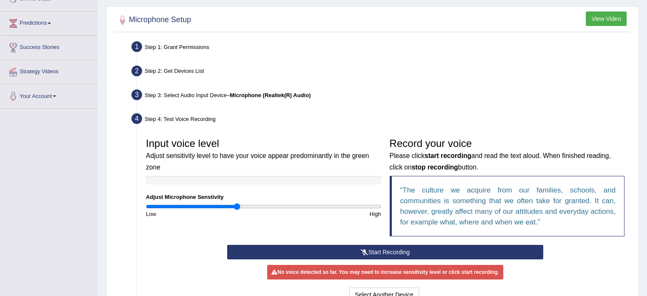
click at [390, 251] on button "Start Recording" at bounding box center [385, 252] width 316 height 14
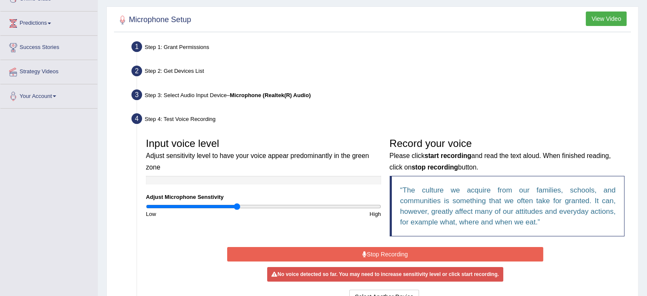
click at [406, 251] on button "Stop Recording" at bounding box center [385, 254] width 316 height 14
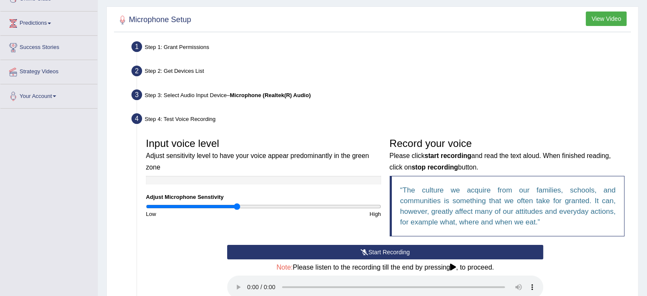
scroll to position [85, 0]
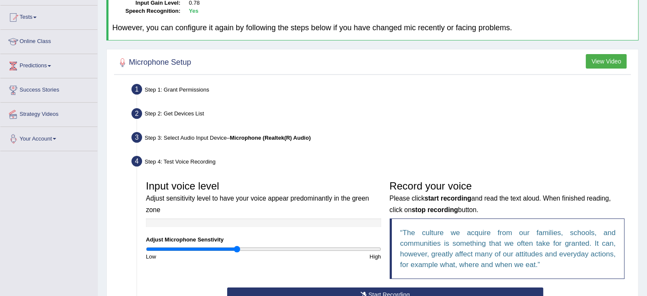
click at [28, 136] on link "Your Account" at bounding box center [48, 137] width 97 height 21
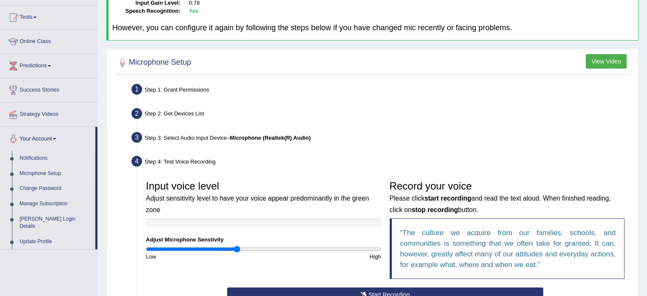
click at [44, 175] on link "Microphone Setup" at bounding box center [56, 173] width 80 height 15
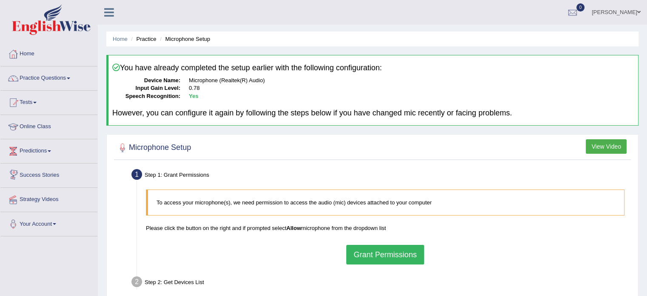
click at [376, 249] on button "Grant Permissions" at bounding box center [384, 255] width 77 height 20
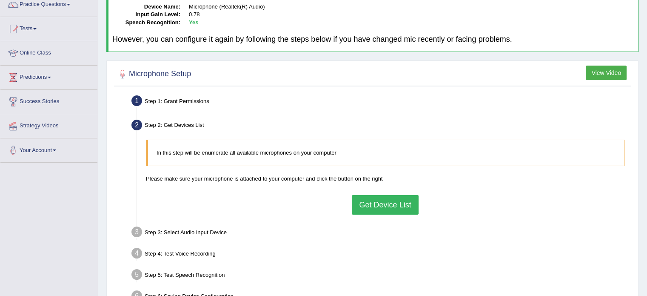
scroll to position [85, 0]
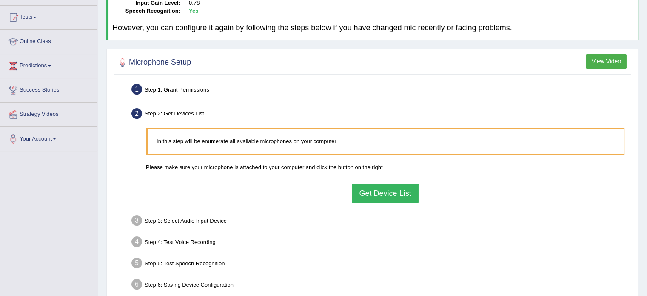
click at [373, 187] on button "Get Device List" at bounding box center [385, 193] width 66 height 20
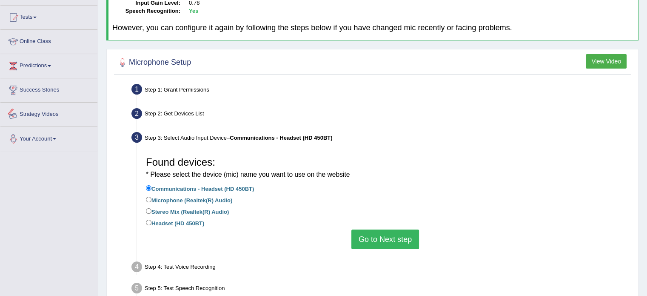
click at [46, 134] on link "Your Account" at bounding box center [48, 137] width 97 height 21
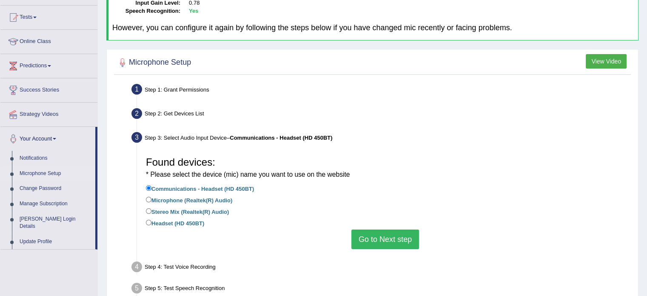
click at [43, 172] on link "Microphone Setup" at bounding box center [56, 173] width 80 height 15
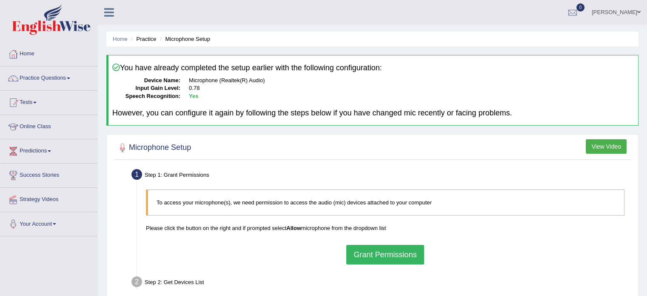
scroll to position [85, 0]
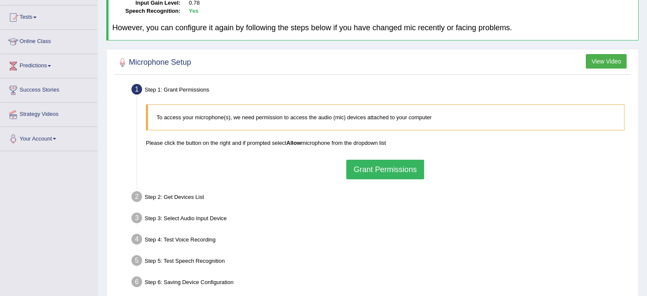
click at [385, 160] on button "Grant Permissions" at bounding box center [384, 170] width 77 height 20
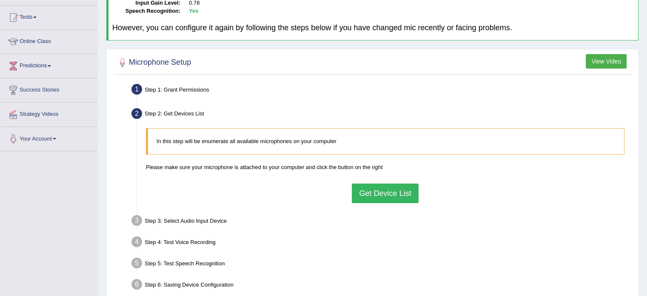
click at [394, 185] on button "Get Device List" at bounding box center [385, 193] width 66 height 20
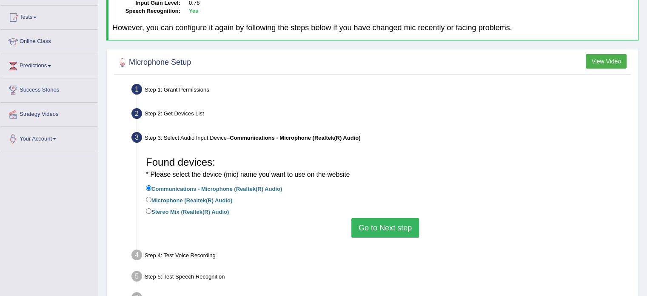
click at [60, 134] on link "Your Account" at bounding box center [48, 137] width 97 height 21
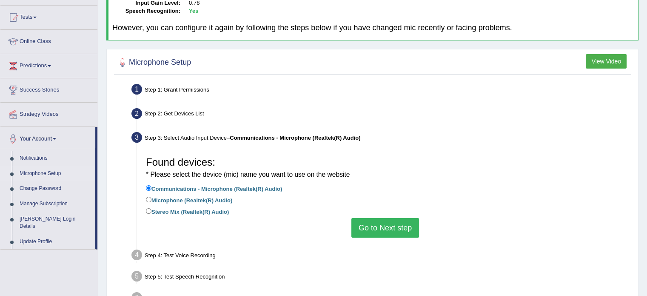
click at [51, 173] on link "Microphone Setup" at bounding box center [56, 173] width 80 height 15
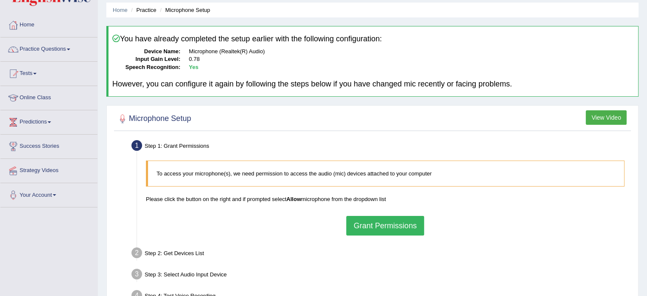
scroll to position [43, 0]
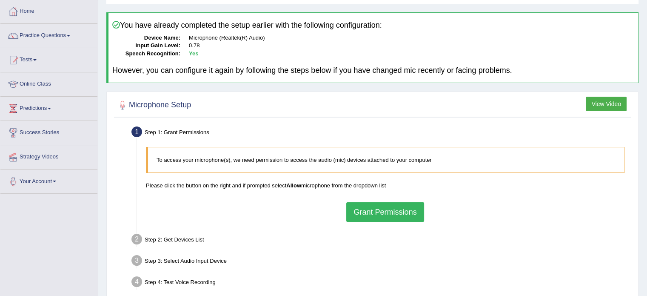
click at [392, 210] on button "Grant Permissions" at bounding box center [384, 212] width 77 height 20
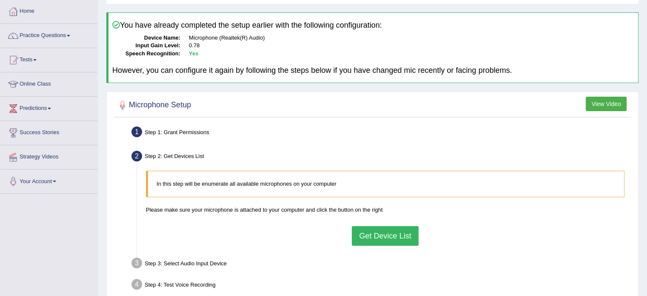
click at [376, 236] on button "Get Device List" at bounding box center [385, 236] width 66 height 20
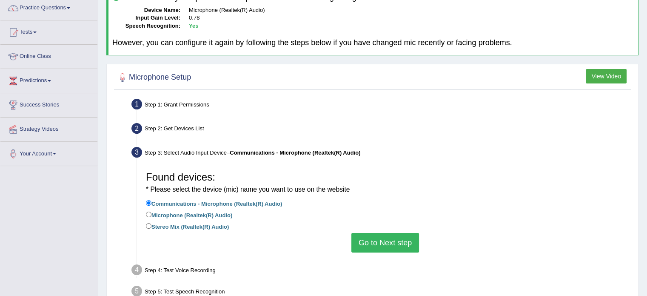
scroll to position [85, 0]
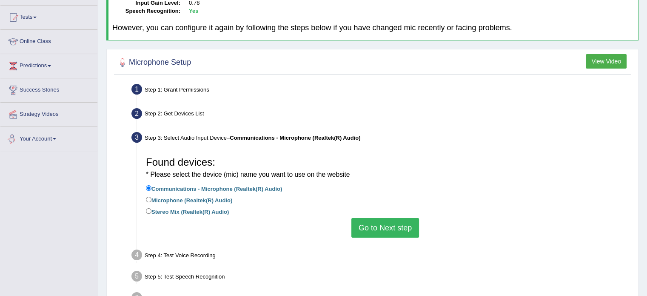
click at [53, 137] on link "Your Account" at bounding box center [48, 137] width 97 height 21
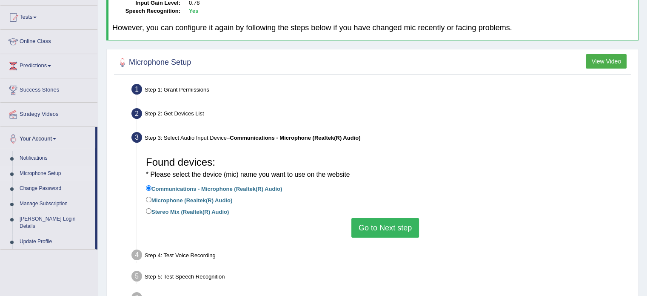
click at [44, 167] on link "Microphone Setup" at bounding box center [56, 173] width 80 height 15
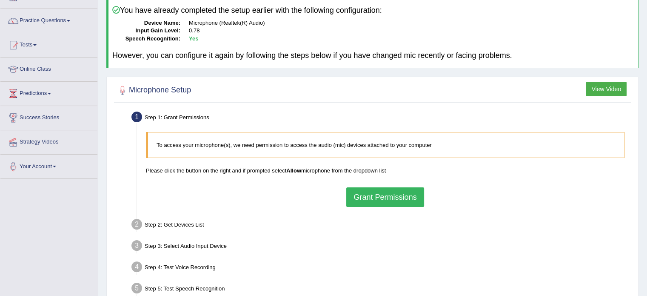
scroll to position [128, 0]
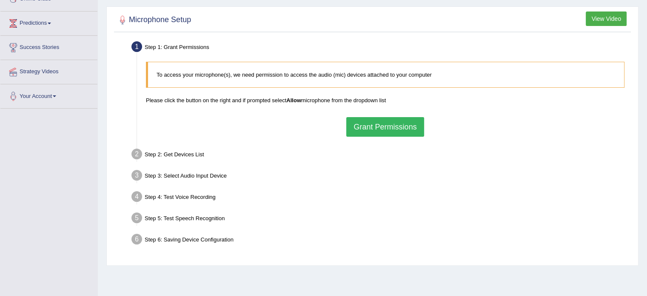
click at [368, 128] on button "Grant Permissions" at bounding box center [384, 127] width 77 height 20
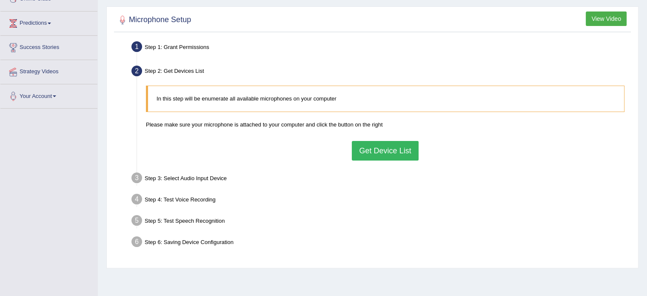
click at [380, 153] on button "Get Device List" at bounding box center [385, 151] width 66 height 20
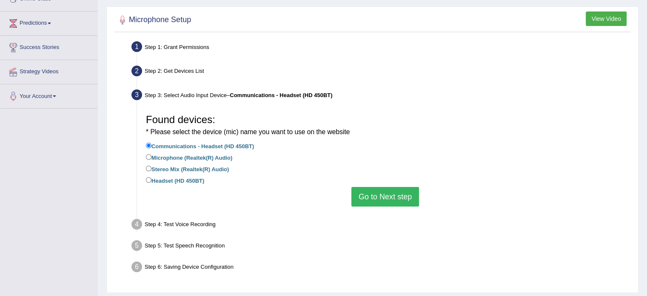
click at [364, 195] on button "Go to Next step" at bounding box center [385, 197] width 68 height 20
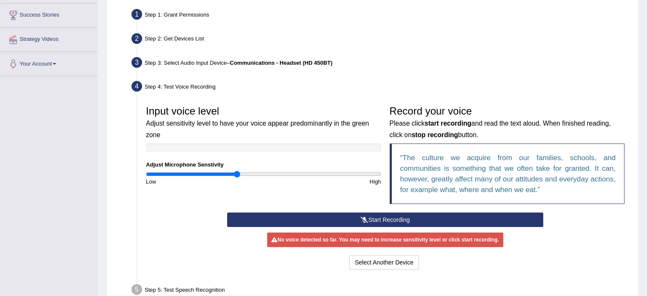
scroll to position [213, 0]
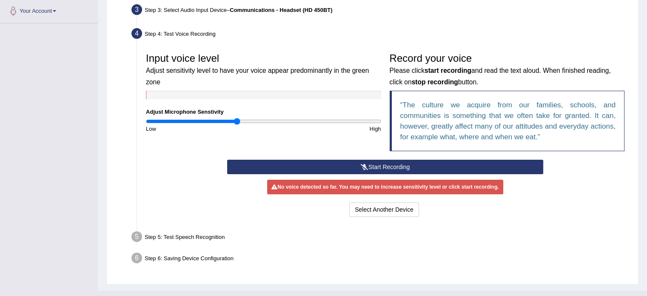
click at [330, 167] on button "Start Recording" at bounding box center [385, 167] width 316 height 14
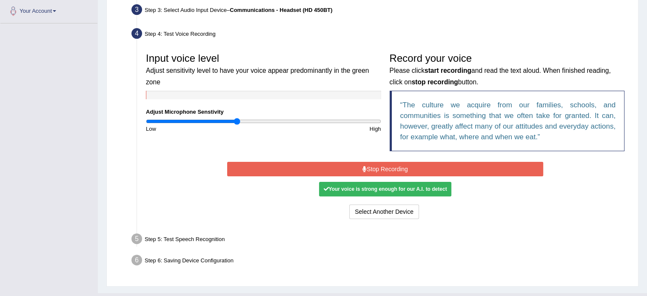
click at [405, 169] on button "Stop Recording" at bounding box center [385, 169] width 316 height 14
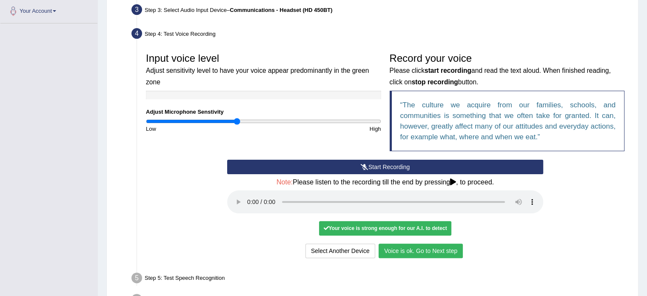
click at [439, 251] on button "Voice is ok. Go to Next step" at bounding box center [421, 250] width 84 height 14
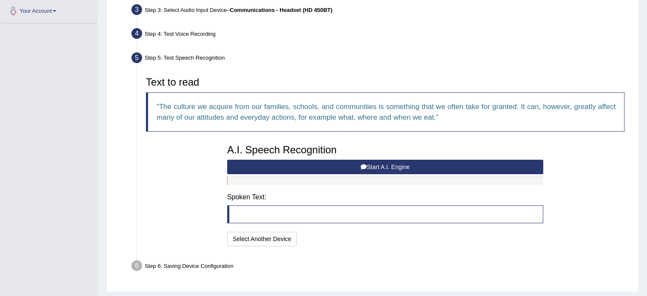
click at [354, 166] on button "Start A.I. Engine" at bounding box center [385, 167] width 316 height 14
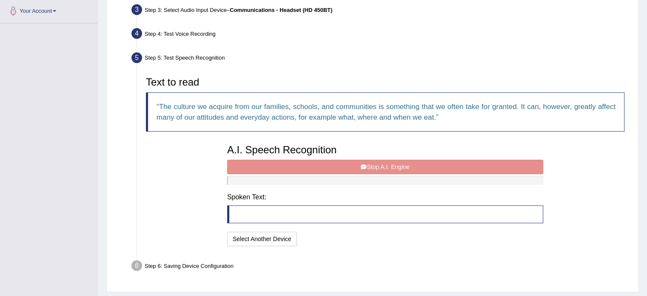
click at [358, 165] on div "A.I. Speech Recognition Start A.I. Engine Stop A.I. Engine Note: Please listen …" at bounding box center [385, 194] width 325 height 108
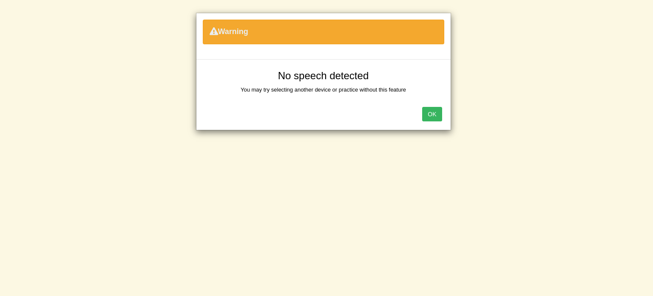
click at [432, 117] on button "OK" at bounding box center [432, 114] width 20 height 14
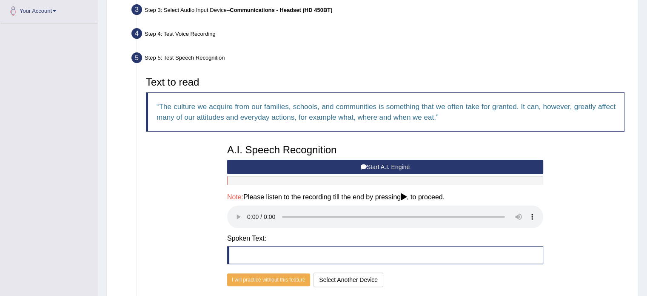
click at [404, 165] on button "Start A.I. Engine" at bounding box center [385, 167] width 316 height 14
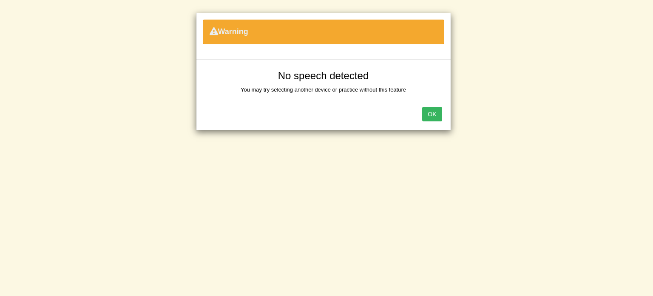
click at [431, 111] on button "OK" at bounding box center [432, 114] width 20 height 14
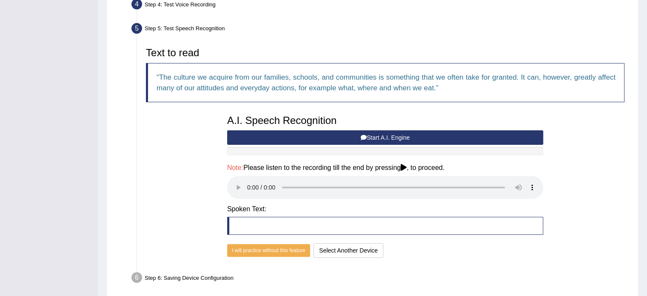
scroll to position [255, 0]
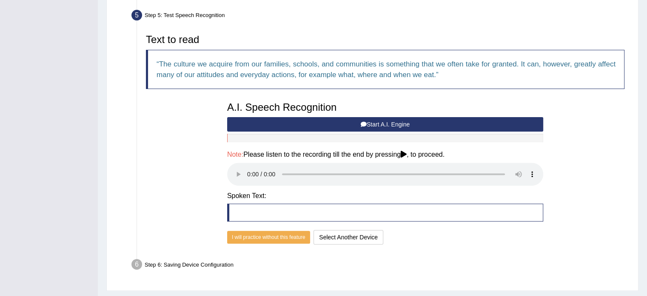
click at [387, 122] on button "Start A.I. Engine" at bounding box center [385, 124] width 316 height 14
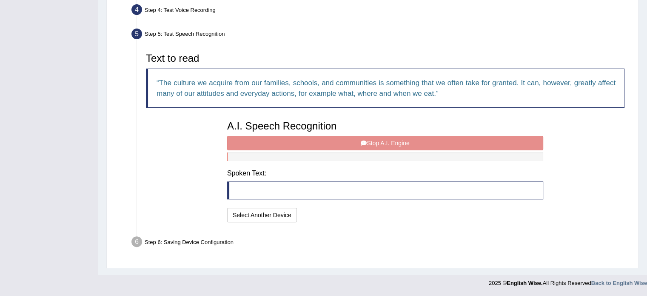
scroll to position [235, 0]
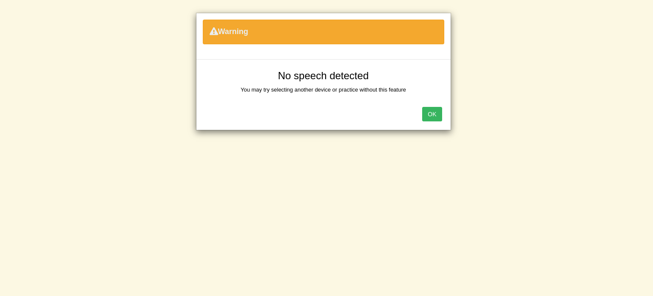
click at [433, 112] on button "OK" at bounding box center [432, 114] width 20 height 14
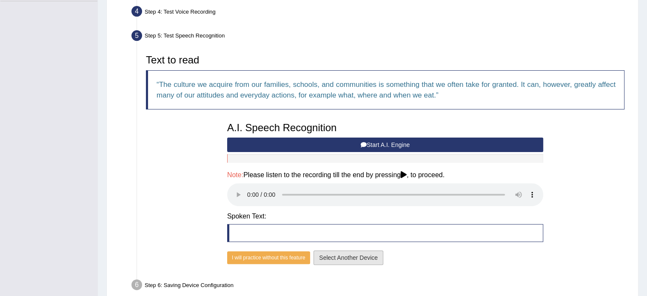
click at [359, 258] on button "Select Another Device" at bounding box center [349, 257] width 70 height 14
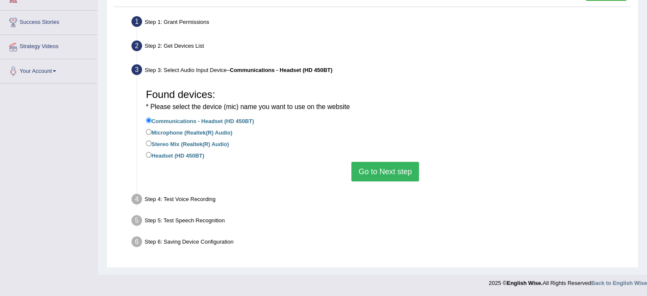
scroll to position [152, 0]
click at [149, 119] on input "Communications - Headset (HD 450BT)" at bounding box center [149, 121] width 6 height 6
click at [364, 176] on button "Go to Next step" at bounding box center [385, 173] width 68 height 20
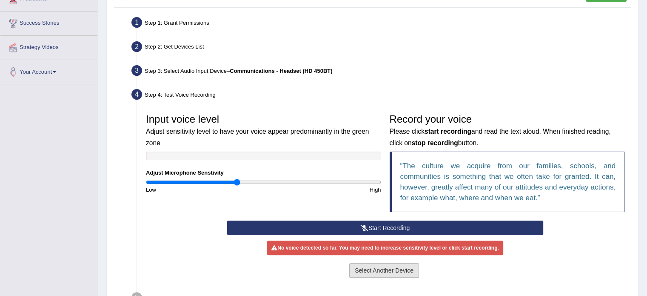
click at [367, 268] on button "Select Another Device" at bounding box center [384, 270] width 70 height 14
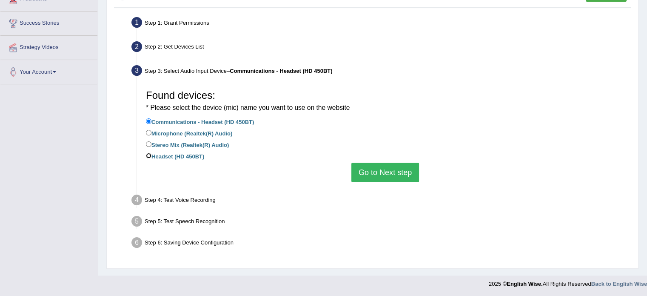
click at [146, 153] on input "Headset (HD 450BT)" at bounding box center [149, 156] width 6 height 6
radio input "true"
click at [363, 171] on button "Go to Next step" at bounding box center [385, 173] width 68 height 20
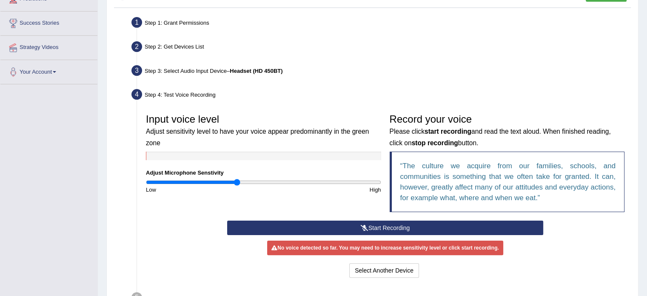
click at [373, 227] on button "Start Recording" at bounding box center [385, 227] width 316 height 14
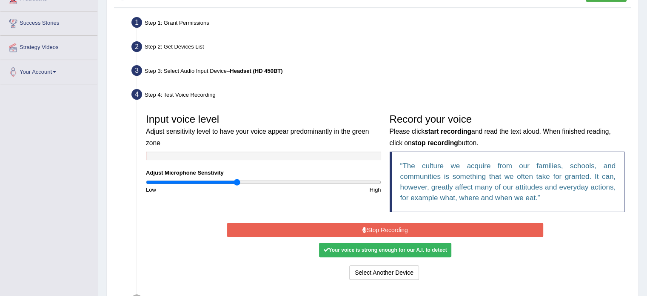
click at [376, 228] on button "Stop Recording" at bounding box center [385, 229] width 316 height 14
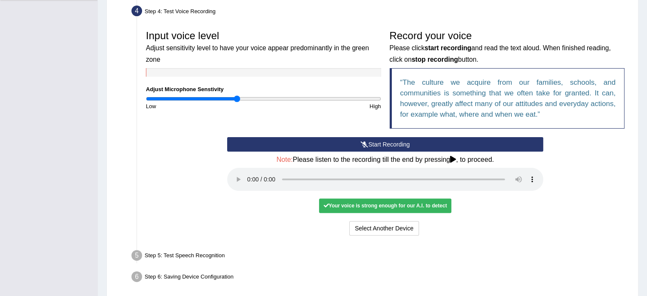
scroll to position [237, 0]
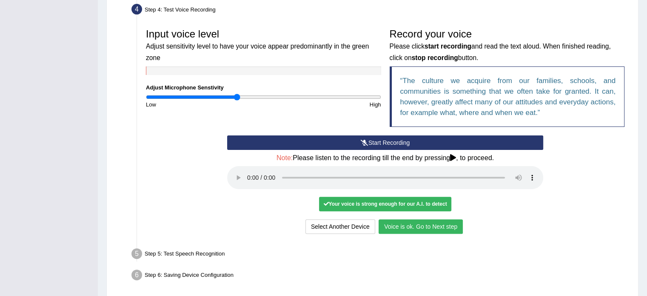
click at [421, 226] on button "Voice is ok. Go to Next step" at bounding box center [421, 226] width 84 height 14
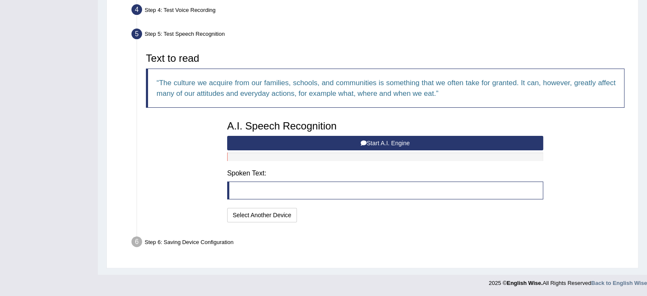
scroll to position [235, 0]
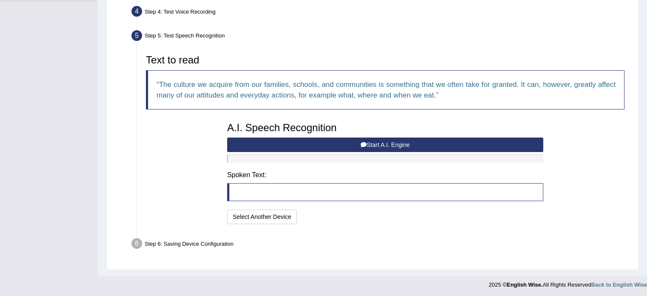
click at [322, 145] on button "Start A.I. Engine" at bounding box center [385, 144] width 316 height 14
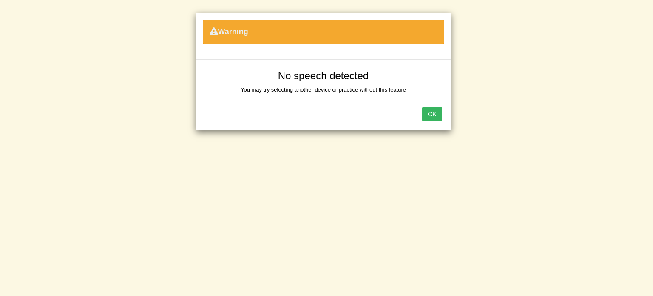
click at [436, 113] on button "OK" at bounding box center [432, 114] width 20 height 14
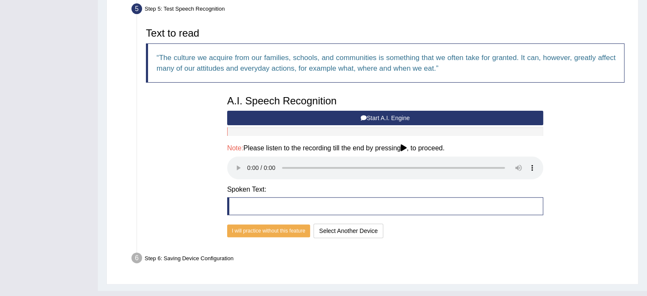
scroll to position [276, 0]
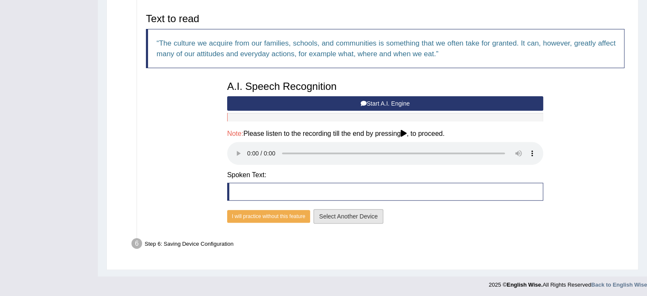
click at [354, 214] on button "Select Another Device" at bounding box center [349, 216] width 70 height 14
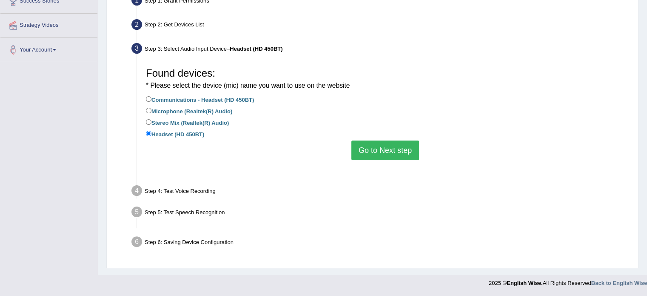
scroll to position [152, 0]
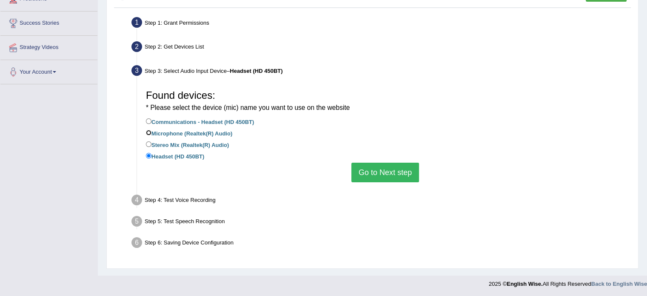
click at [149, 132] on input "Microphone (Realtek(R) Audio)" at bounding box center [149, 133] width 6 height 6
radio input "true"
click at [374, 176] on button "Go to Next step" at bounding box center [385, 173] width 68 height 20
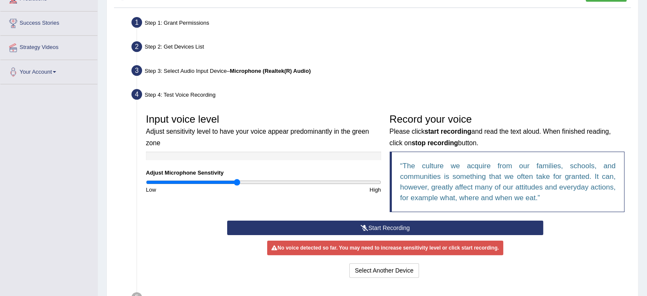
click at [378, 231] on button "Start Recording" at bounding box center [385, 227] width 316 height 14
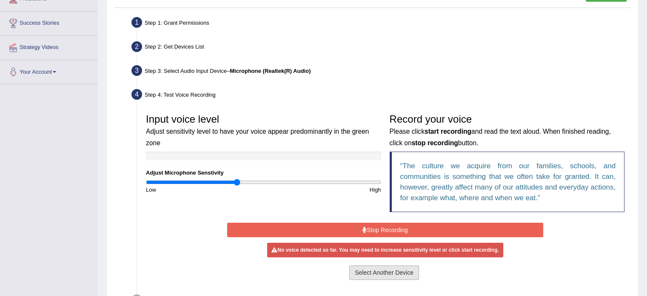
click at [378, 275] on button "Select Another Device" at bounding box center [384, 272] width 70 height 14
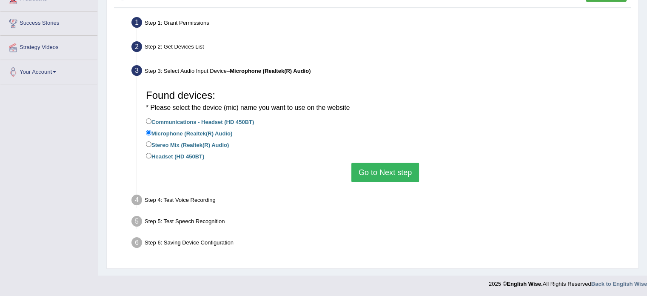
click at [147, 151] on label "Headset (HD 450BT)" at bounding box center [175, 155] width 58 height 9
click at [147, 153] on input "Headset (HD 450BT)" at bounding box center [149, 156] width 6 height 6
radio input "true"
click at [397, 172] on button "Go to Next step" at bounding box center [385, 173] width 68 height 20
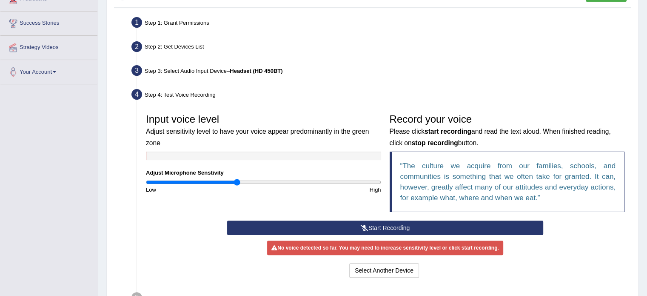
click at [409, 228] on button "Start Recording" at bounding box center [385, 227] width 316 height 14
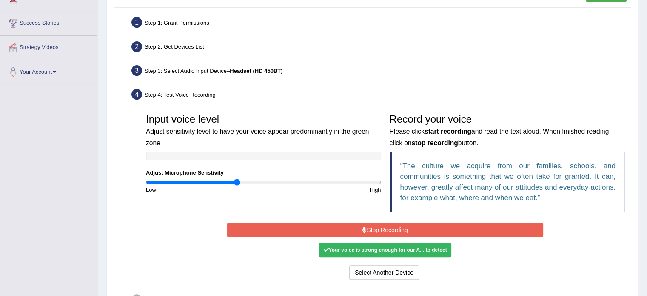
click at [409, 228] on button "Stop Recording" at bounding box center [385, 229] width 316 height 14
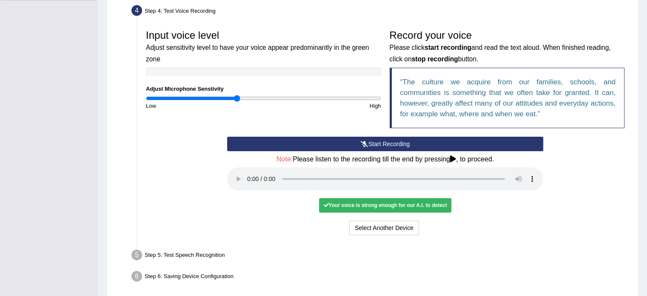
scroll to position [226, 0]
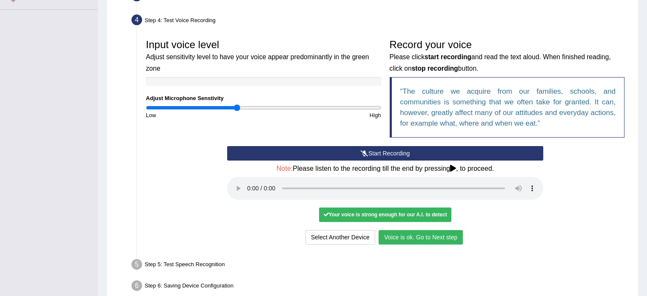
click at [431, 234] on button "Voice is ok. Go to Next step" at bounding box center [421, 237] width 84 height 14
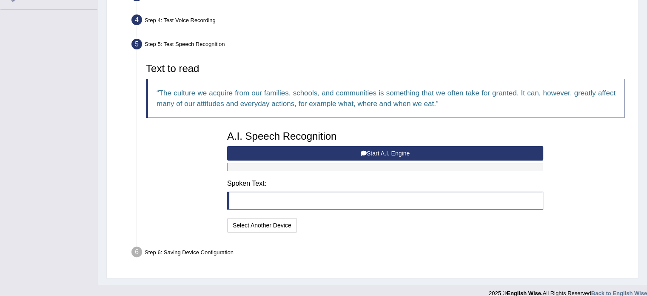
click at [316, 151] on button "Start A.I. Engine" at bounding box center [385, 153] width 316 height 14
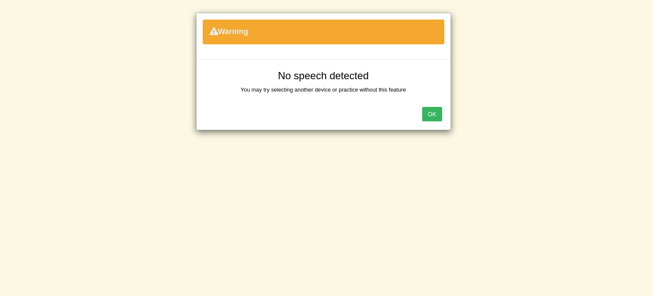
click at [439, 114] on button "OK" at bounding box center [432, 114] width 20 height 14
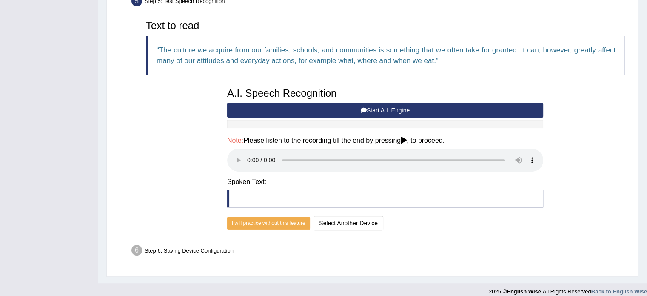
scroll to position [276, 0]
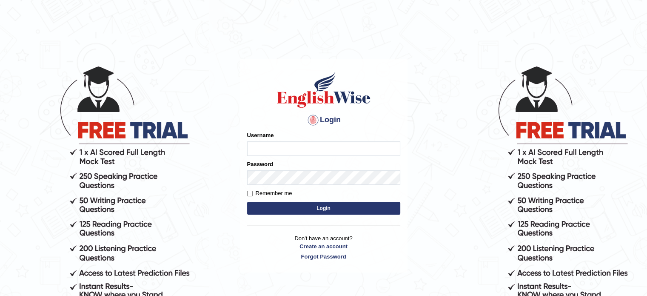
type input "Ankit_Shinde"
click at [268, 207] on button "Login" at bounding box center [323, 208] width 153 height 13
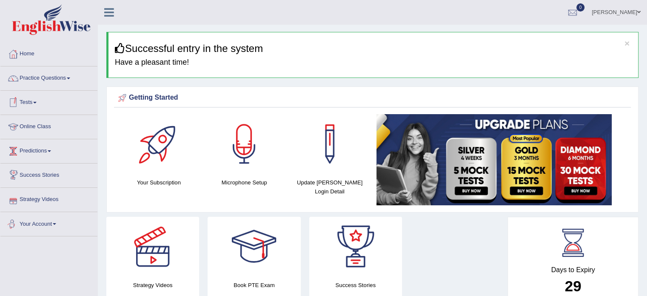
click at [32, 227] on link "Your Account" at bounding box center [48, 222] width 97 height 21
